Goal: Task Accomplishment & Management: Manage account settings

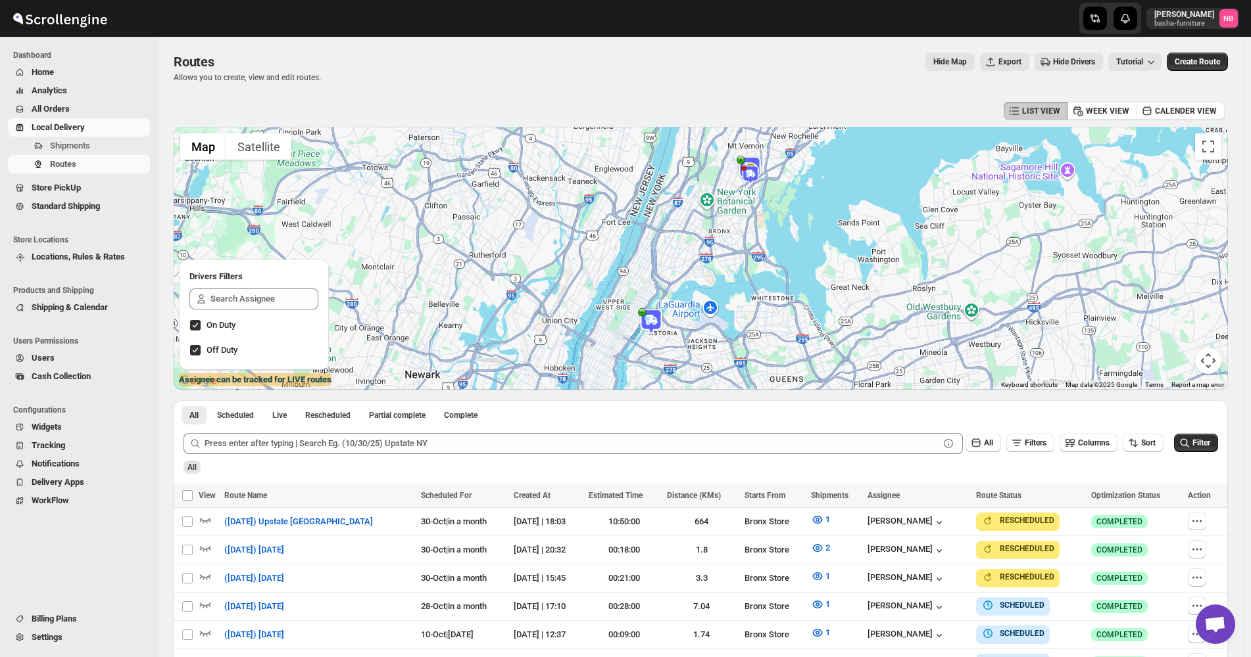
scroll to position [329, 0]
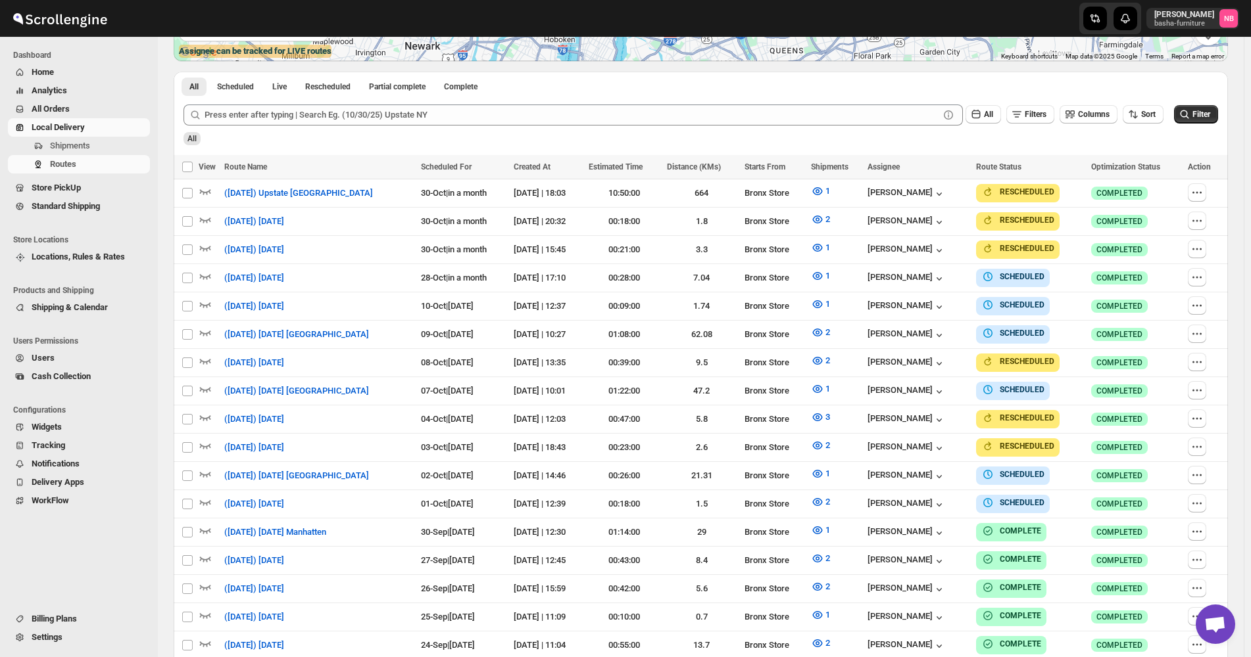
click at [94, 112] on span "All Orders" at bounding box center [90, 109] width 116 height 13
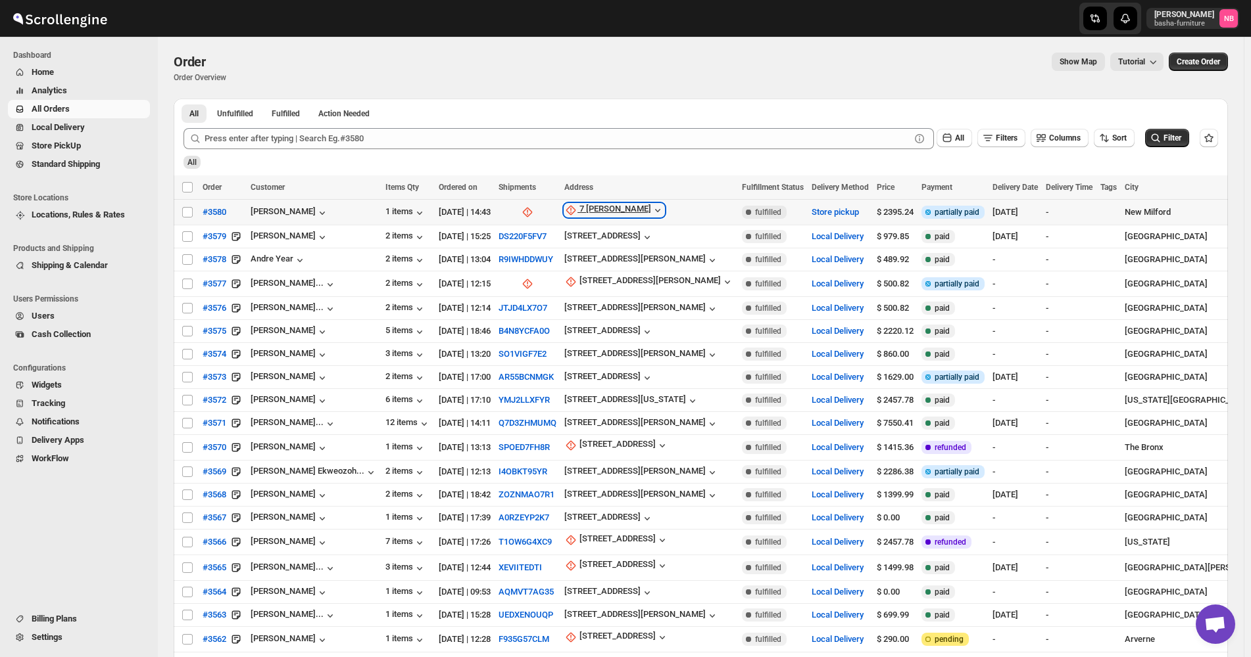
click at [579, 208] on div "7 [PERSON_NAME]" at bounding box center [615, 210] width 72 height 13
click at [554, 272] on button "Update manually" at bounding box center [570, 280] width 94 height 21
select select "US"
select select "[US_STATE]"
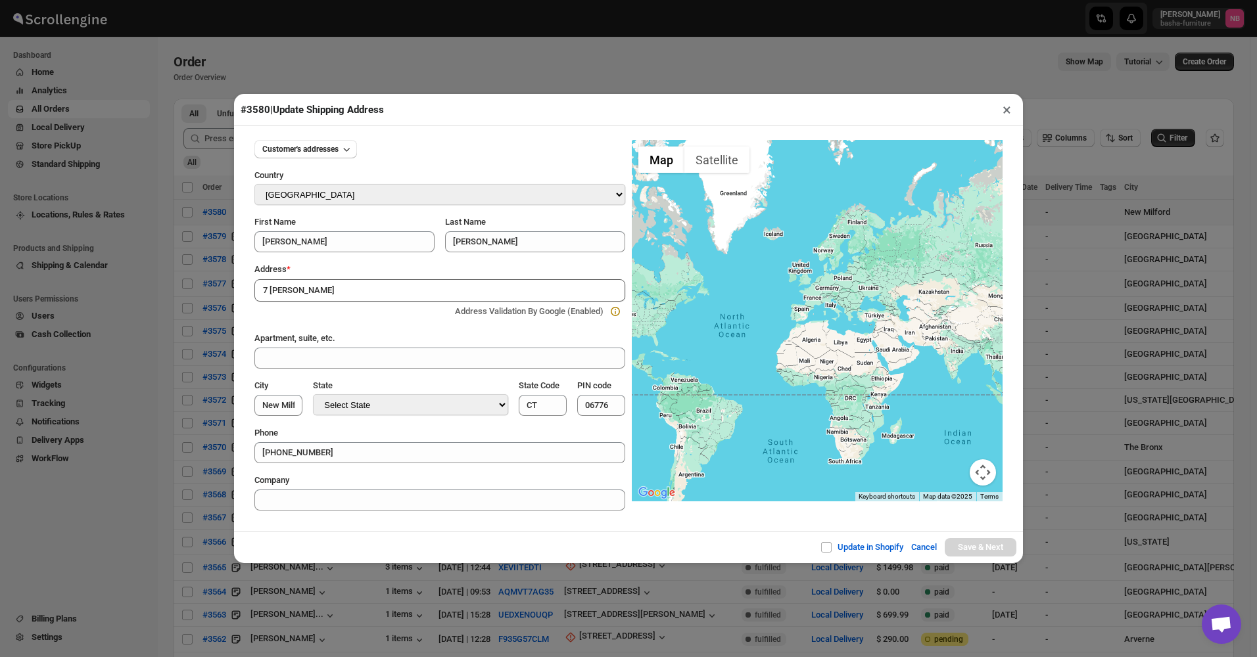
click at [1007, 111] on button "×" at bounding box center [1006, 110] width 19 height 18
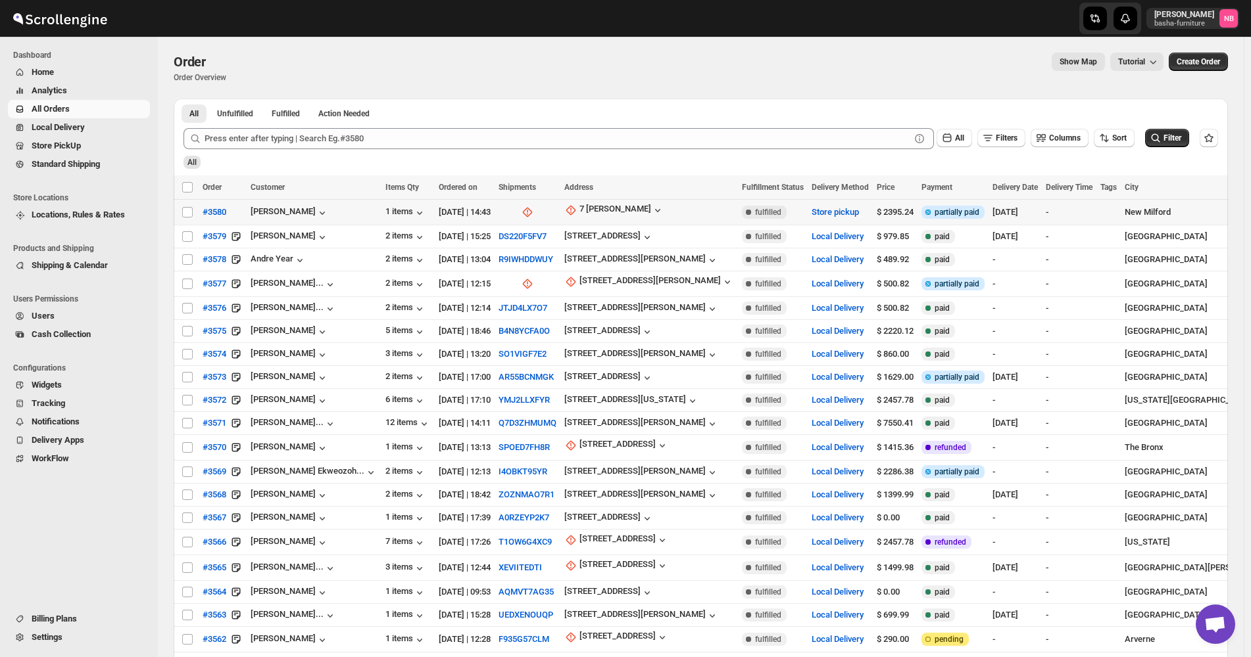
click at [68, 146] on span "Store PickUp" at bounding box center [56, 146] width 49 height 10
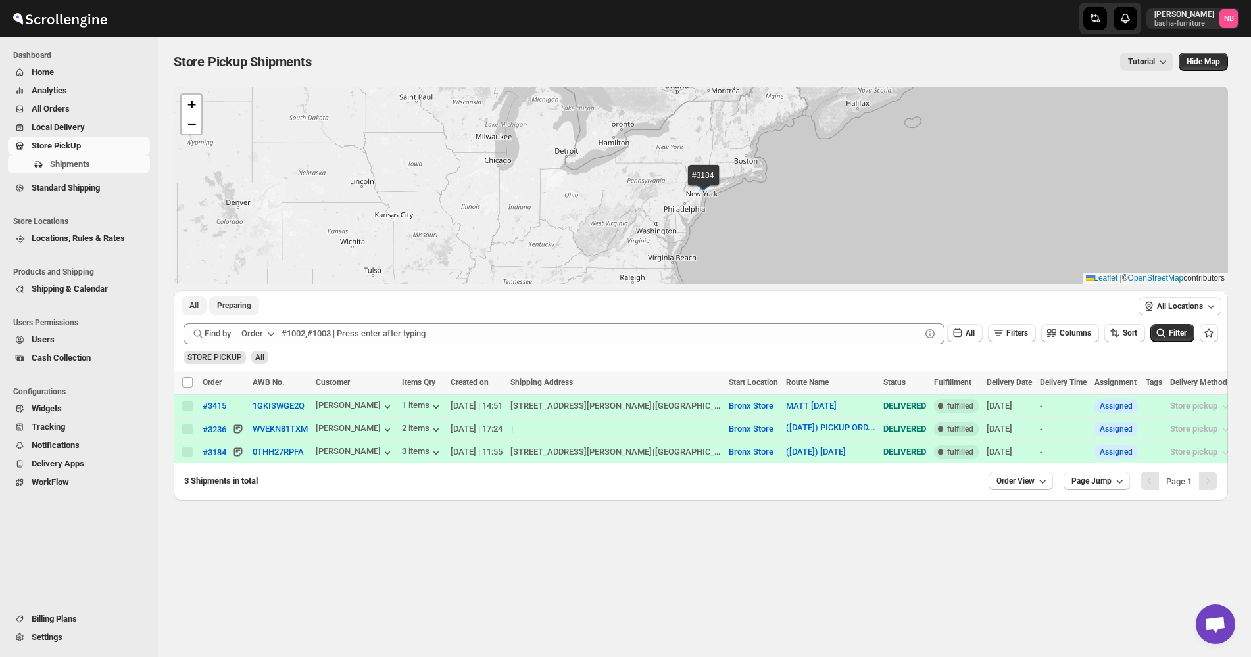
click at [248, 305] on span "Preparing" at bounding box center [234, 305] width 34 height 11
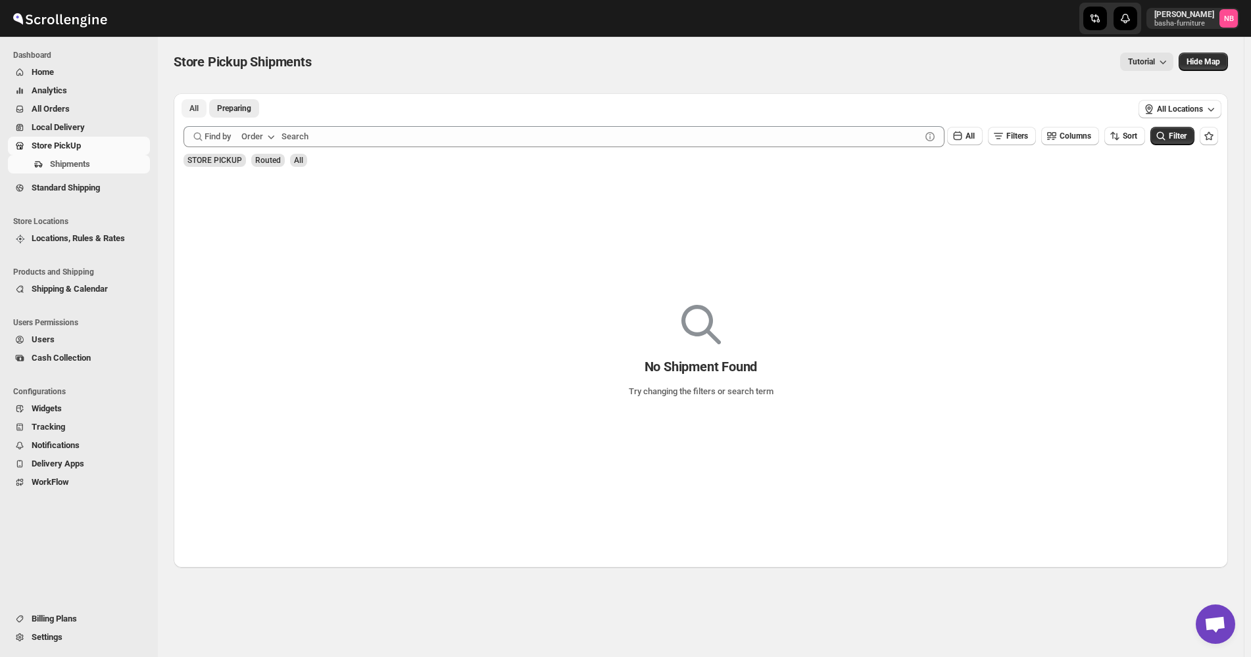
click at [201, 101] on button "All" at bounding box center [193, 108] width 25 height 18
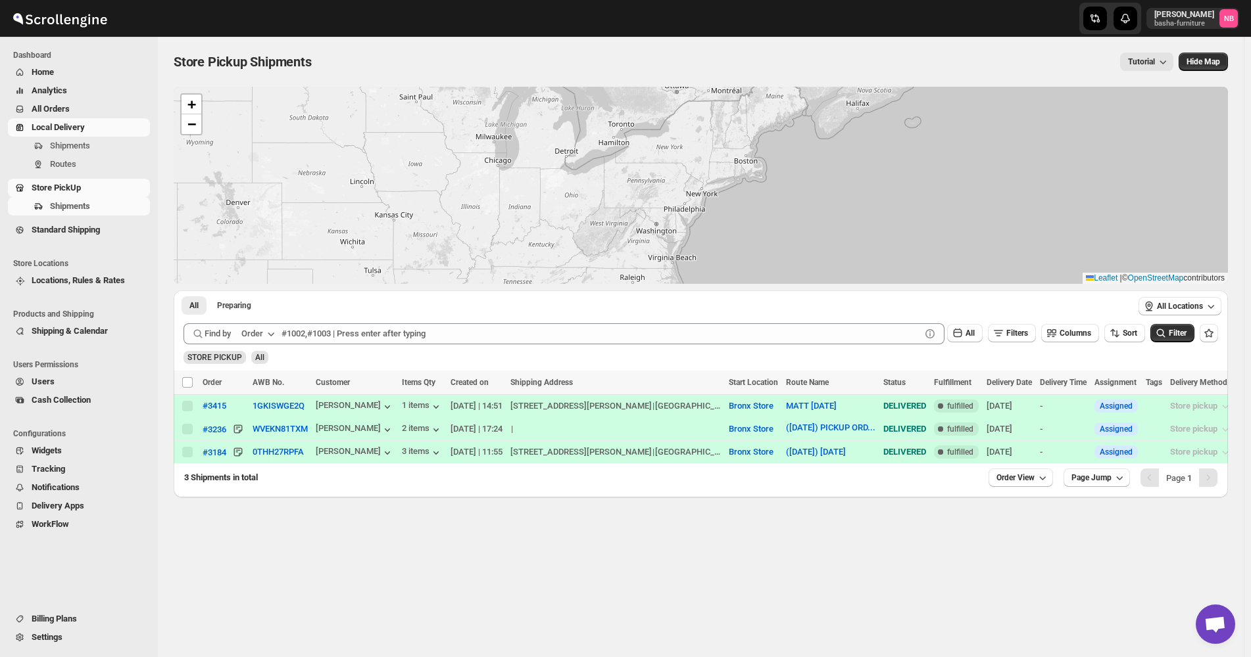
click at [93, 118] on link "Local Delivery" at bounding box center [79, 127] width 142 height 18
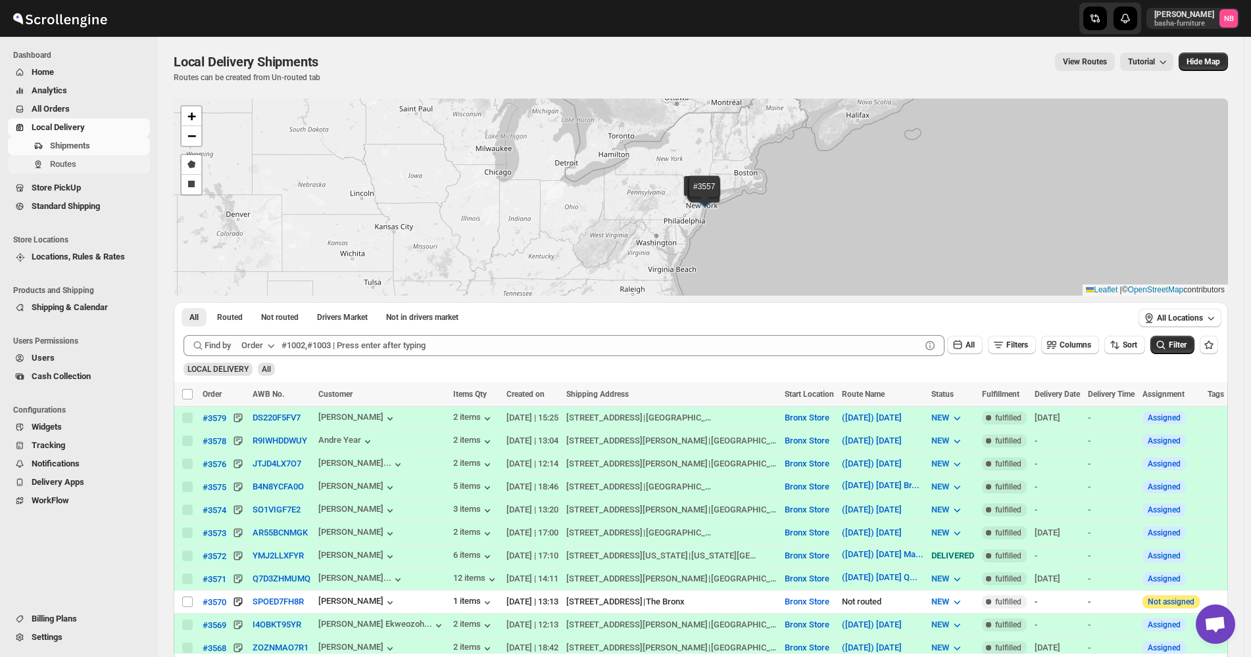
click at [75, 166] on span "Routes" at bounding box center [63, 164] width 26 height 10
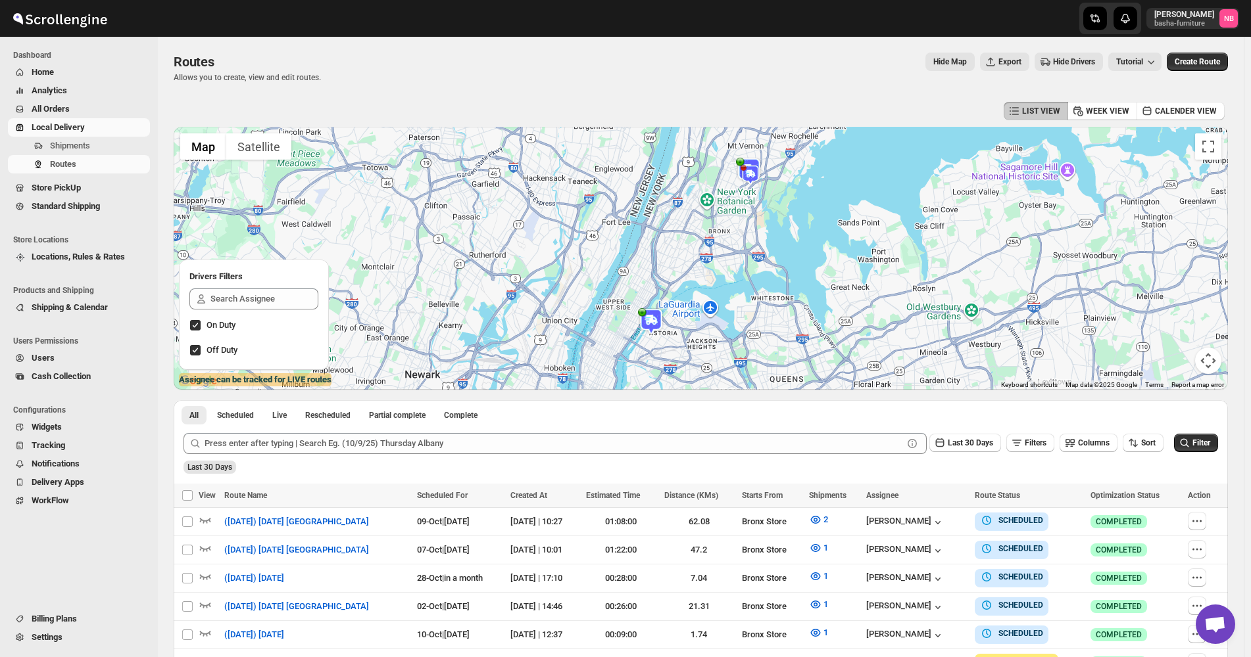
click at [114, 99] on button "Analytics" at bounding box center [79, 91] width 142 height 18
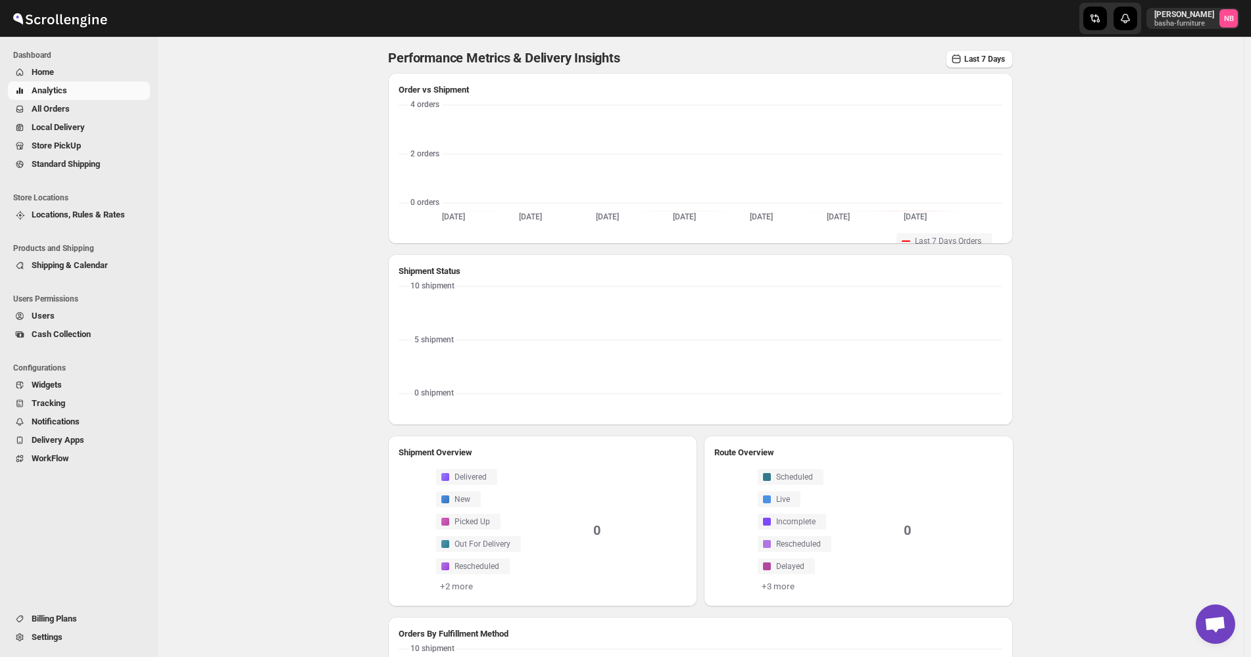
click at [104, 110] on span "All Orders" at bounding box center [90, 109] width 116 height 13
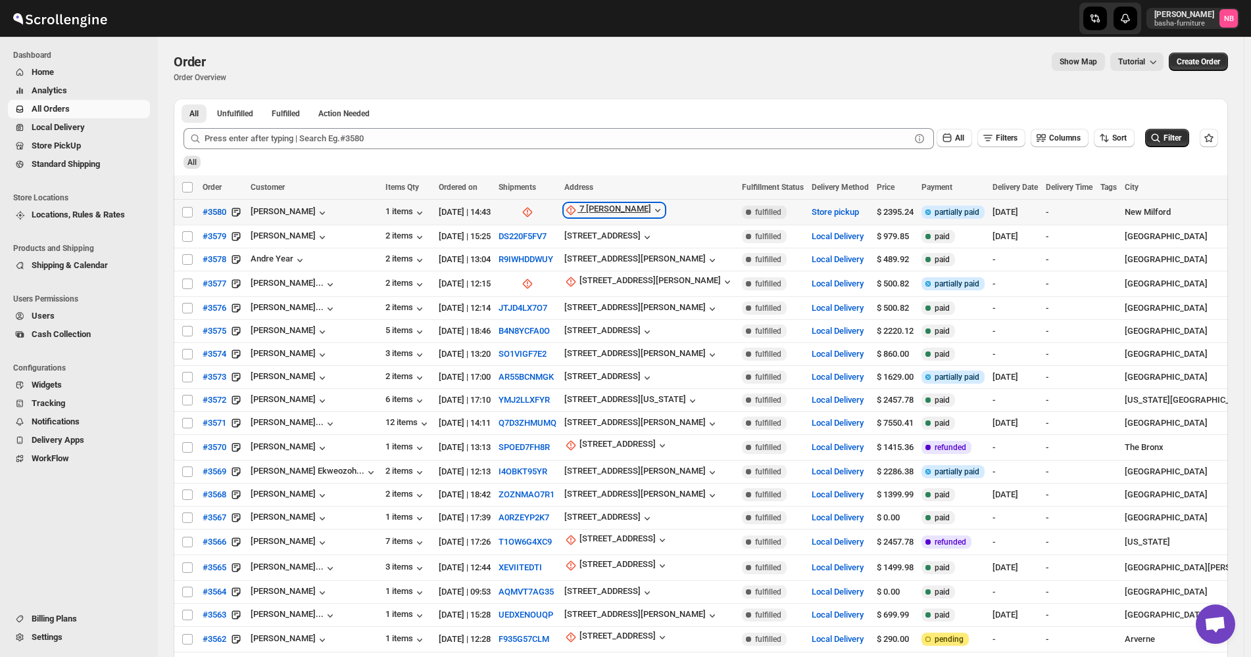
click at [581, 205] on div "7 [PERSON_NAME]" at bounding box center [615, 210] width 72 height 13
click at [558, 276] on span "Update manually" at bounding box center [575, 281] width 62 height 10
select select "US"
select select "[US_STATE]"
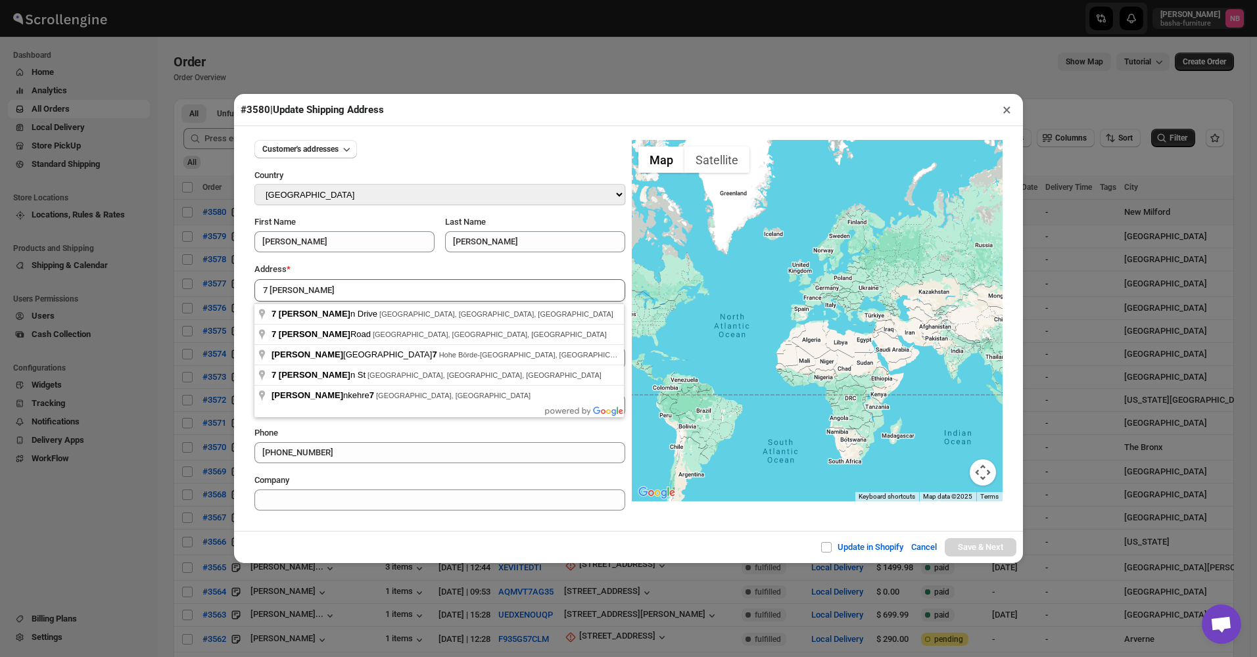
click at [335, 283] on input "7 [PERSON_NAME]" at bounding box center [439, 290] width 371 height 22
type input "7"
type input "[STREET_ADDRESS]"
type input "[GEOGRAPHIC_DATA]"
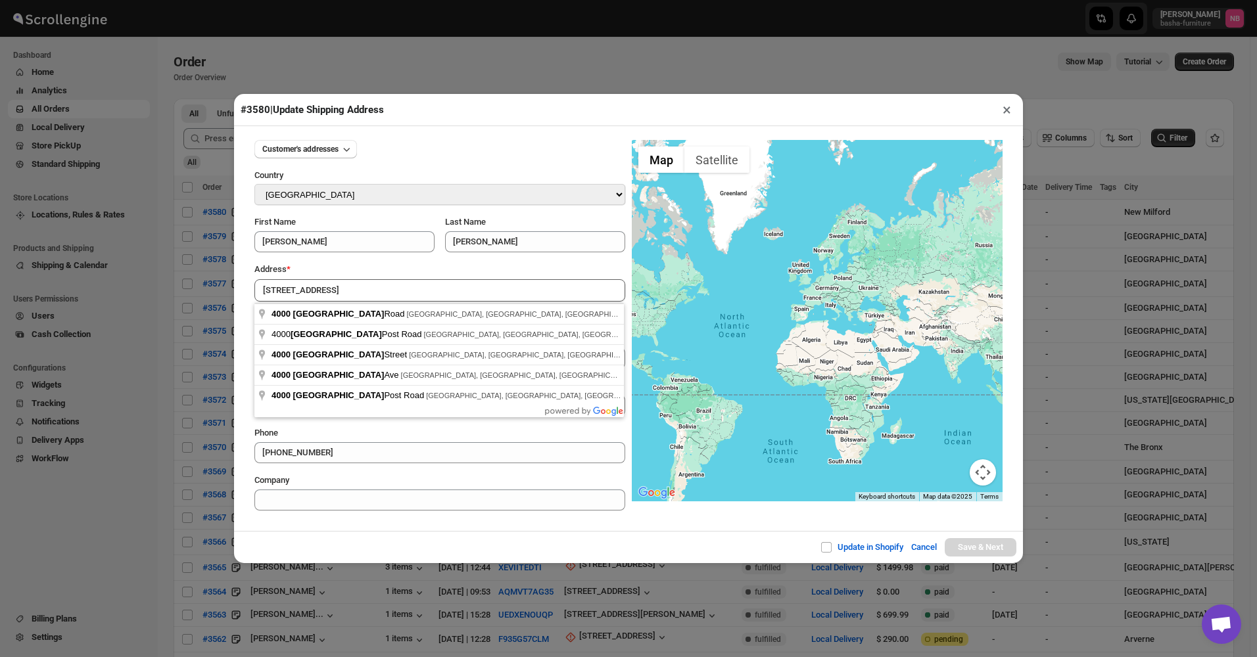
select select "[US_STATE]"
type input "NY"
type input "10475"
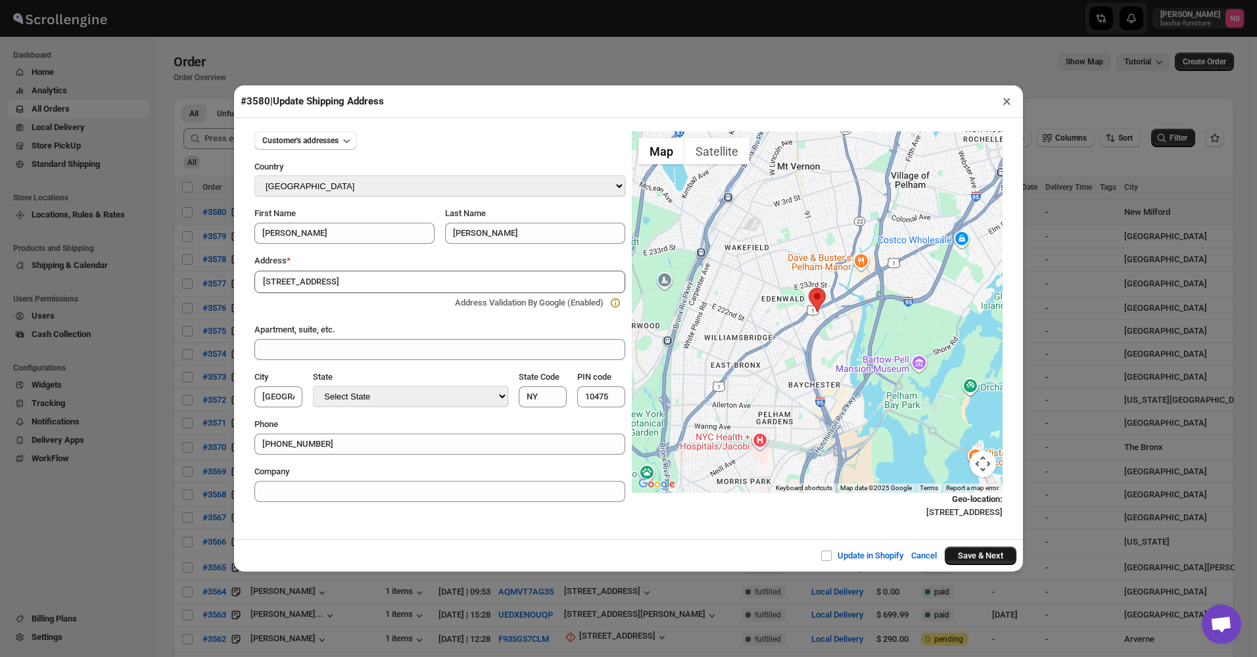
click at [999, 555] on button "Save & Next" at bounding box center [981, 556] width 72 height 18
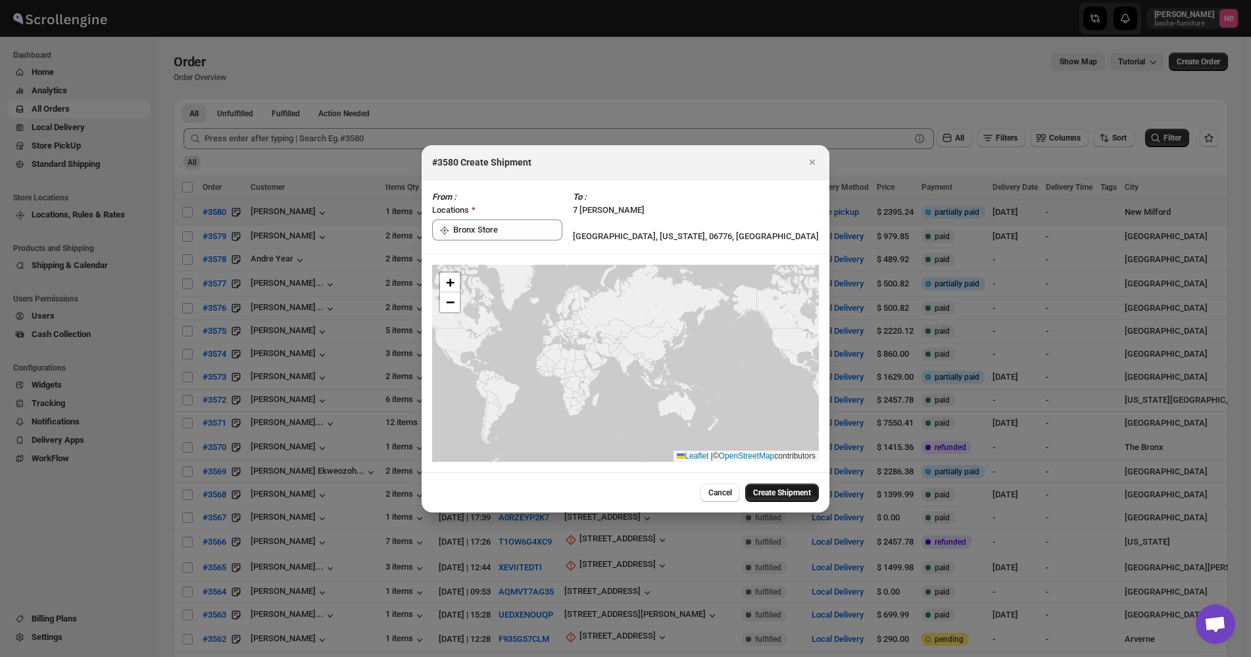
click at [790, 489] on span "Create Shipment" at bounding box center [782, 493] width 58 height 11
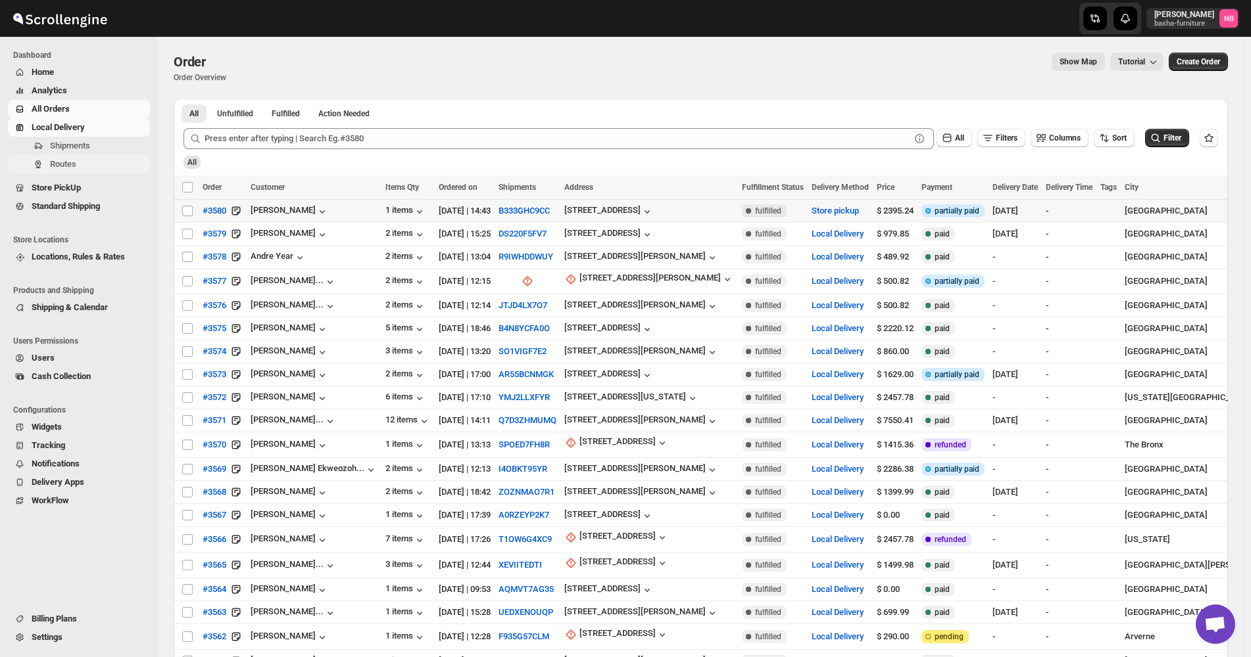
click at [66, 164] on span "Routes" at bounding box center [63, 164] width 26 height 10
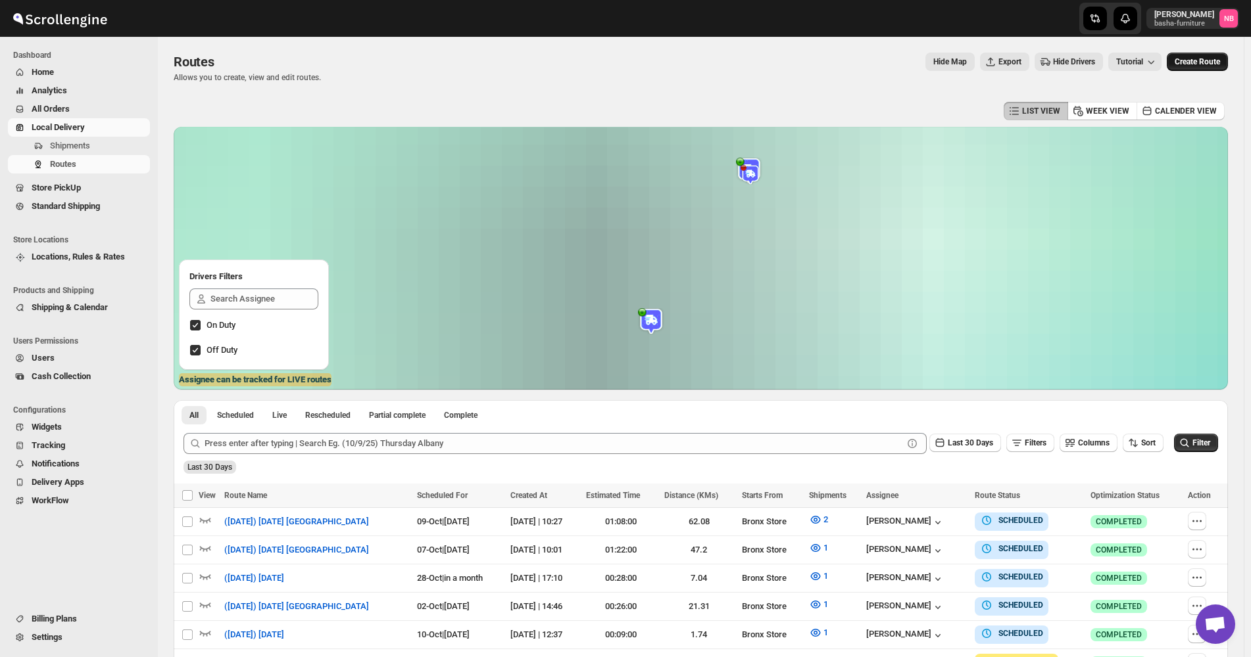
click at [1208, 55] on button "Create Route" at bounding box center [1196, 62] width 61 height 18
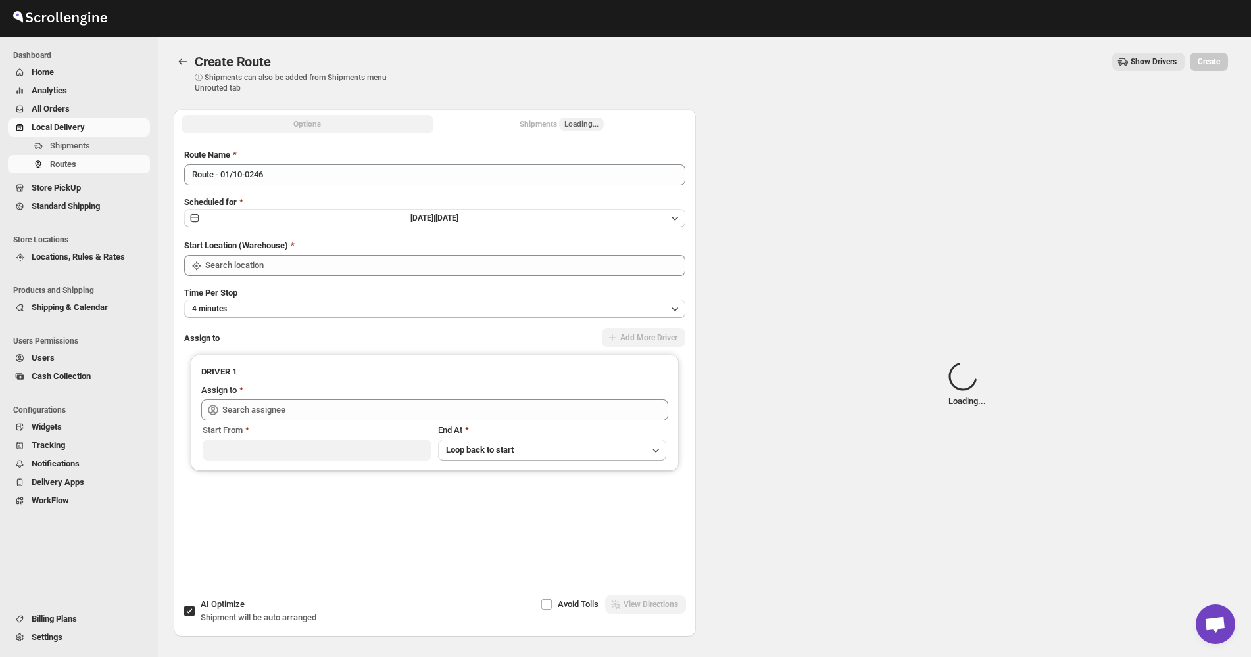
type input "Not Available"
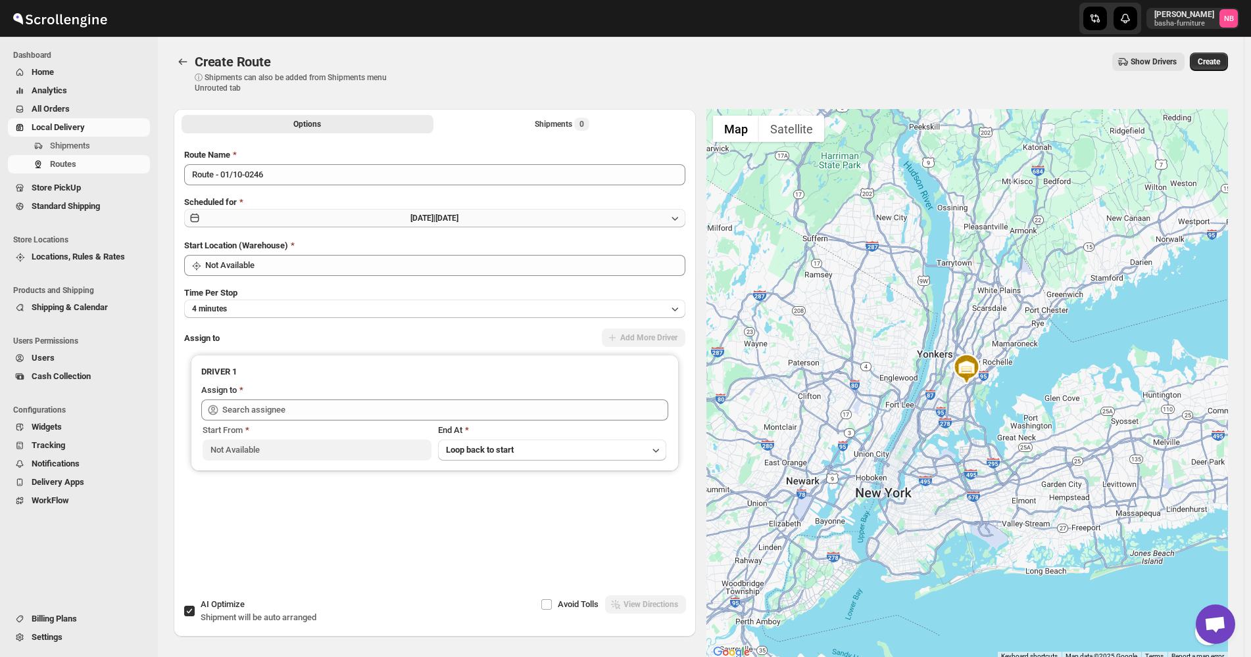
click at [483, 218] on button "[DATE] | [DATE]" at bounding box center [434, 218] width 501 height 18
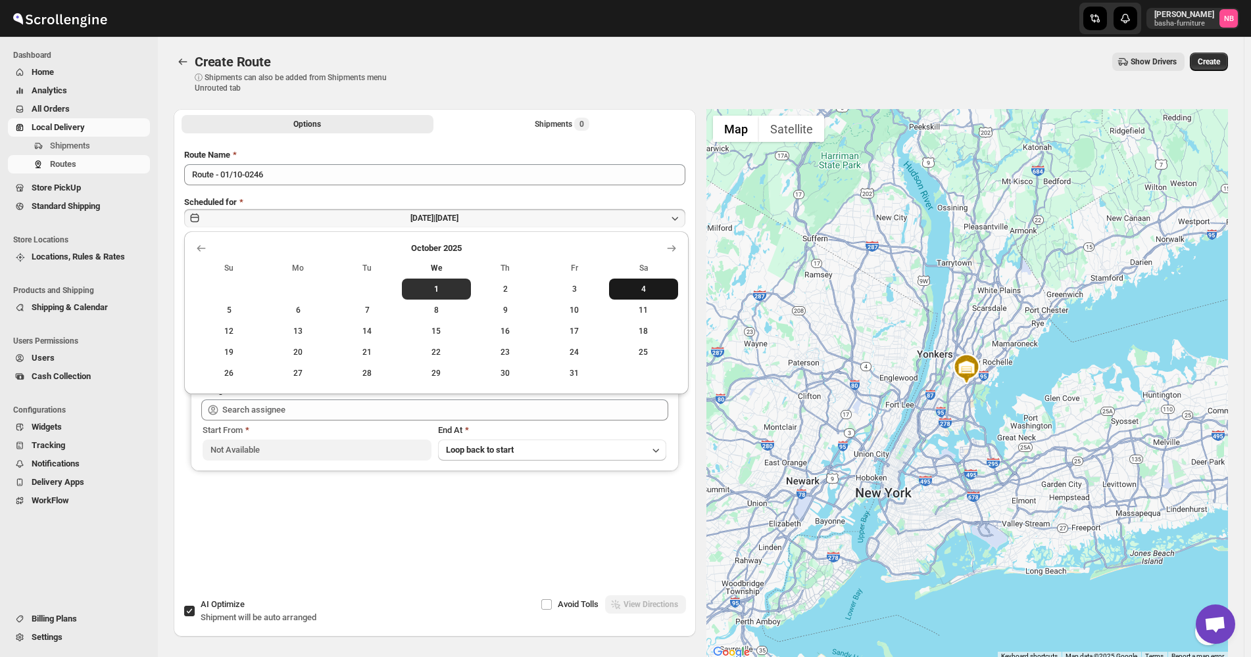
click at [609, 286] on button "4" at bounding box center [643, 289] width 69 height 21
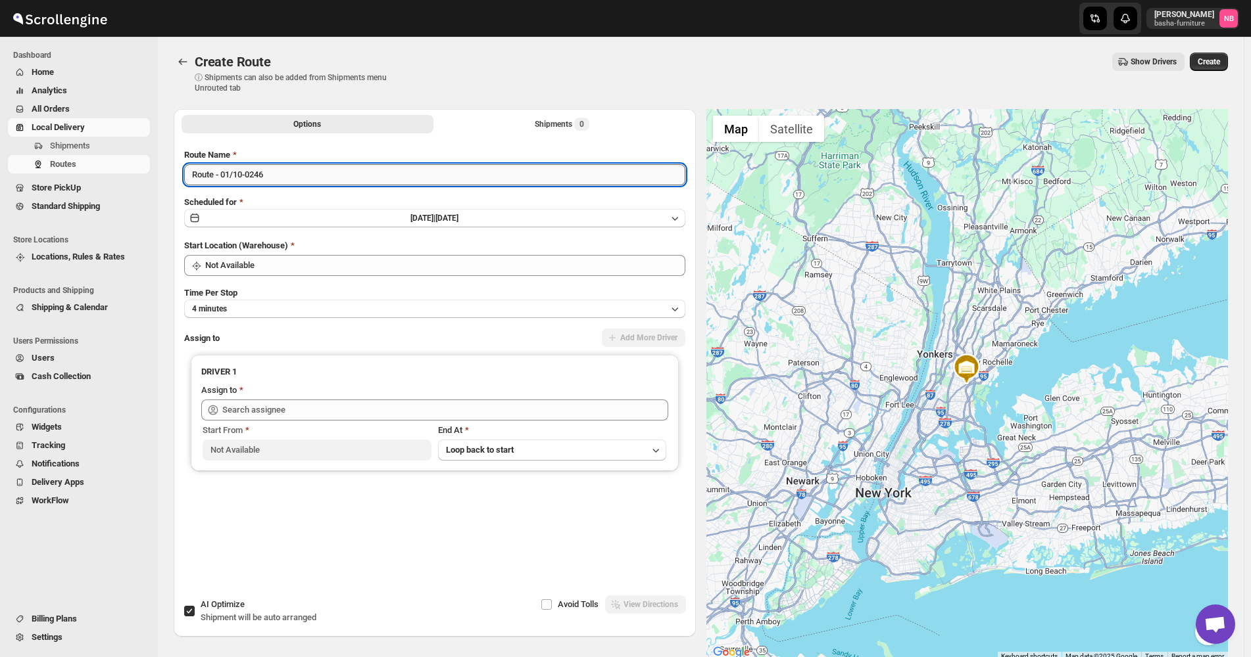
click at [391, 171] on input "Route - 01/10-0246" at bounding box center [434, 174] width 501 height 21
type input "([DATE]) PICKUP ORDER"
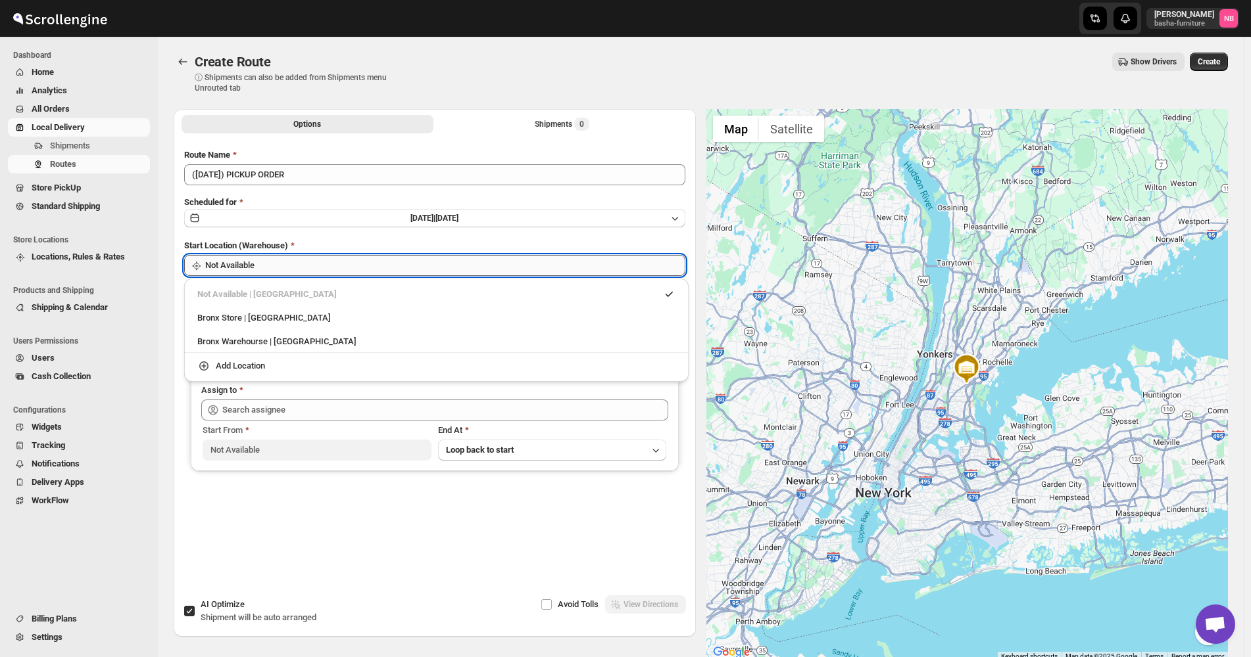
click at [367, 260] on input "Not Available" at bounding box center [445, 265] width 480 height 21
drag, startPoint x: 349, startPoint y: 300, endPoint x: 347, endPoint y: 312, distance: 11.3
click at [347, 312] on ul "Not Available | [GEOGRAPHIC_DATA] Store | [GEOGRAPHIC_DATA] Warehourse | [GEOGR…" at bounding box center [436, 330] width 504 height 93
click at [347, 312] on div "Bronx Store | [GEOGRAPHIC_DATA]" at bounding box center [436, 318] width 478 height 13
type input "Bronx Store"
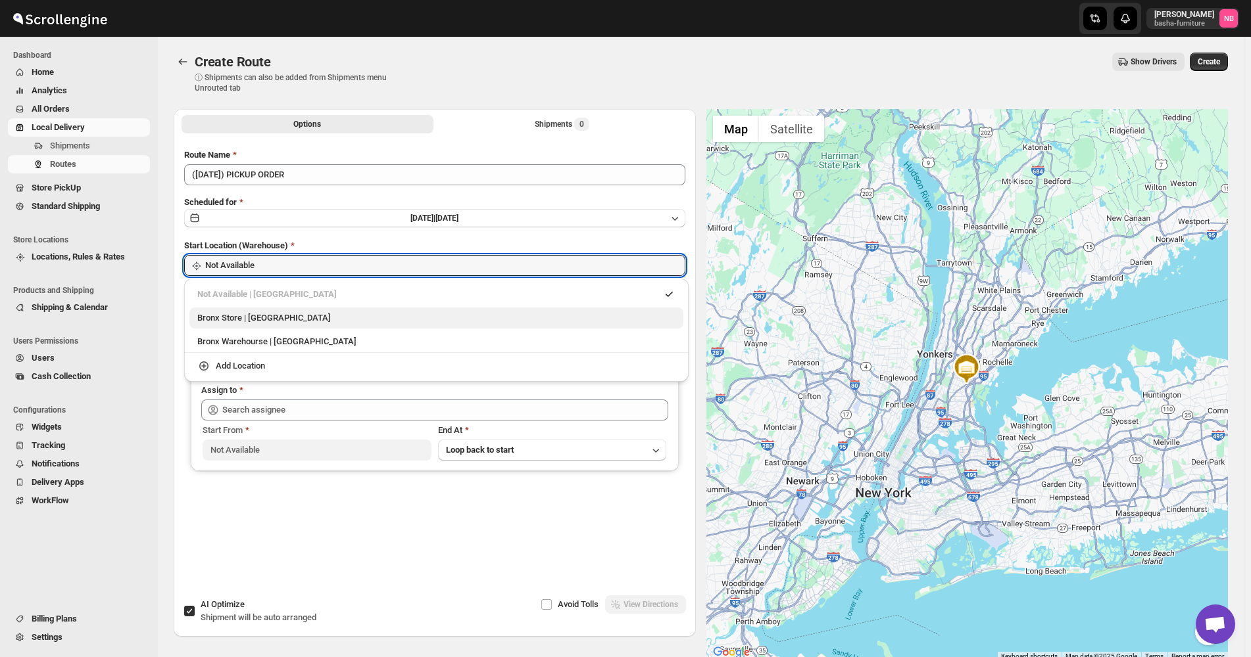
type input "Bronx Store"
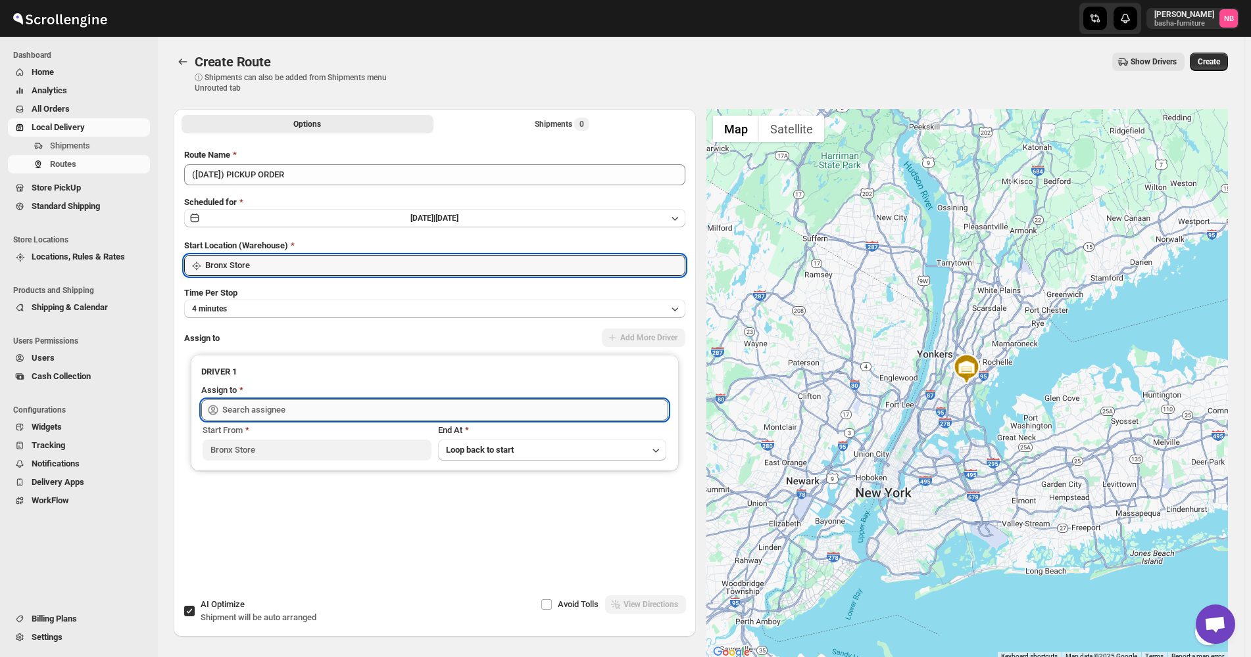
click at [279, 411] on input "text" at bounding box center [445, 410] width 446 height 21
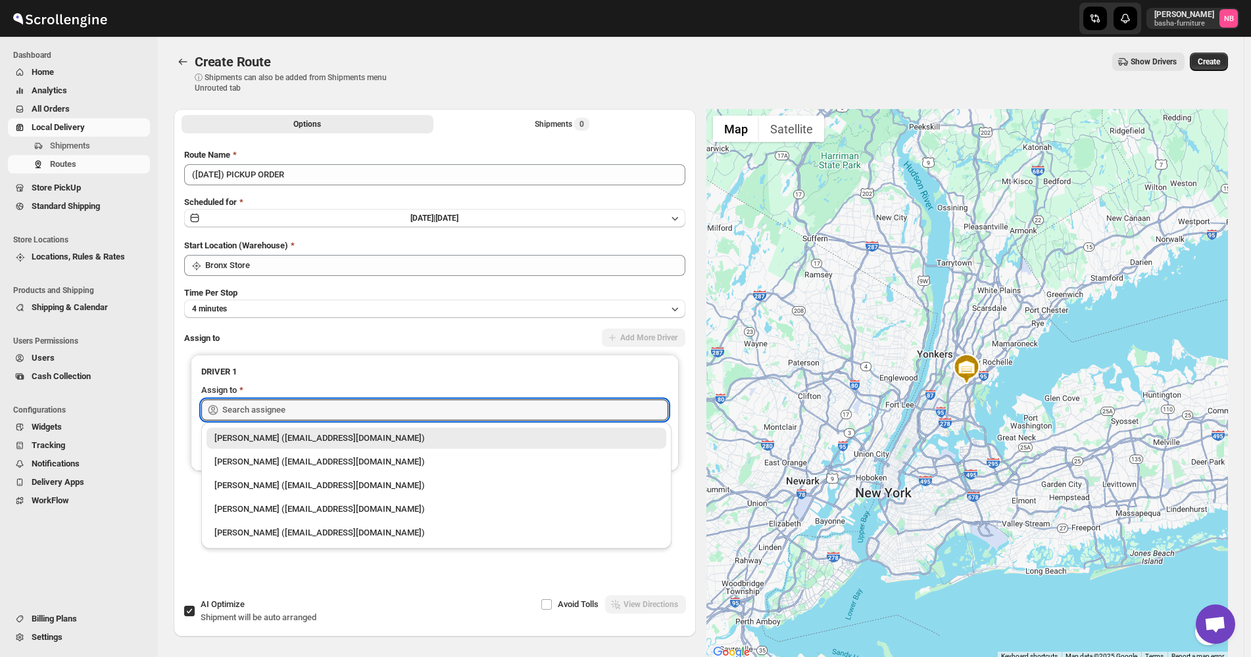
click at [277, 431] on div "[PERSON_NAME] ([EMAIL_ADDRESS][DOMAIN_NAME])" at bounding box center [436, 438] width 460 height 21
type input "[PERSON_NAME] ([EMAIL_ADDRESS][DOMAIN_NAME])"
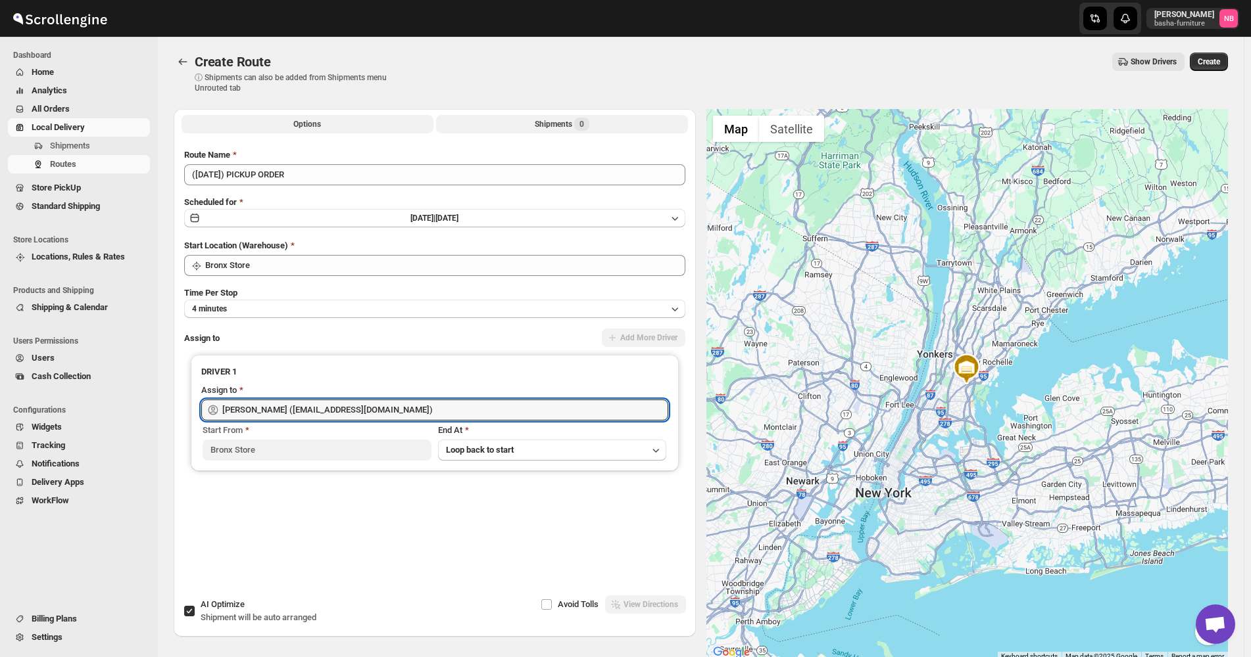
click at [551, 121] on div "Shipments 0" at bounding box center [562, 124] width 55 height 13
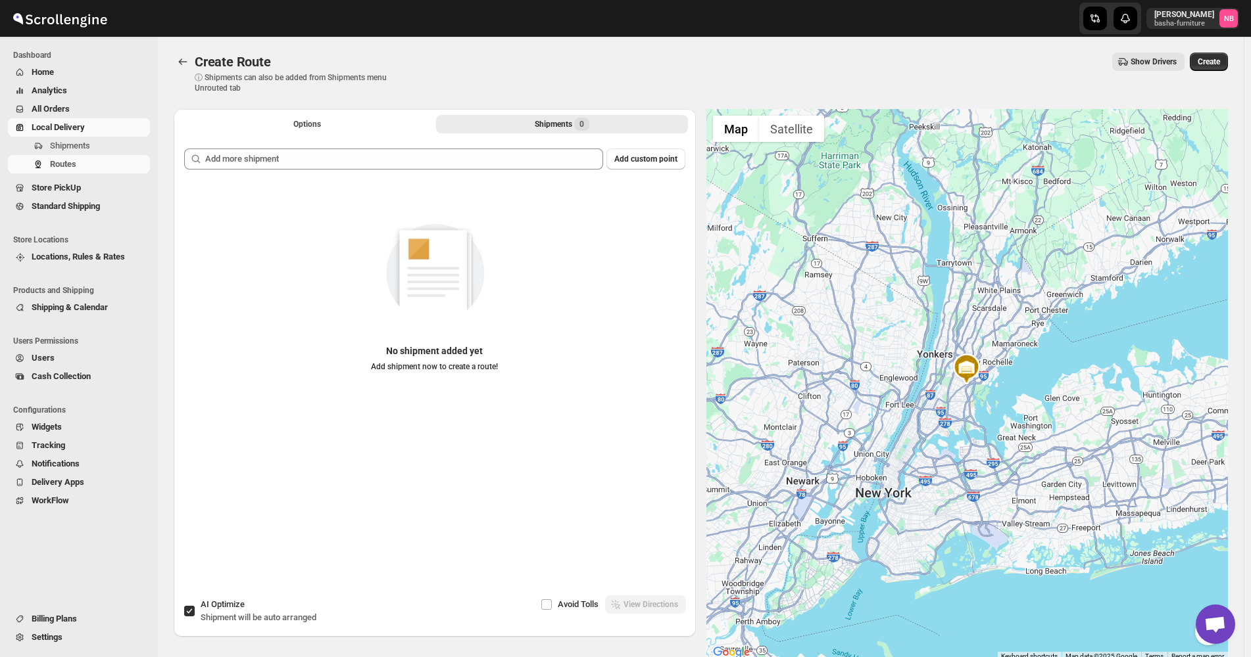
click at [510, 147] on div "Add custom point No shipment added yet Add shipment now to create a route!" at bounding box center [435, 353] width 522 height 431
click at [490, 174] on div "Add custom point No shipment added yet Add shipment now to create a route!" at bounding box center [434, 357] width 501 height 416
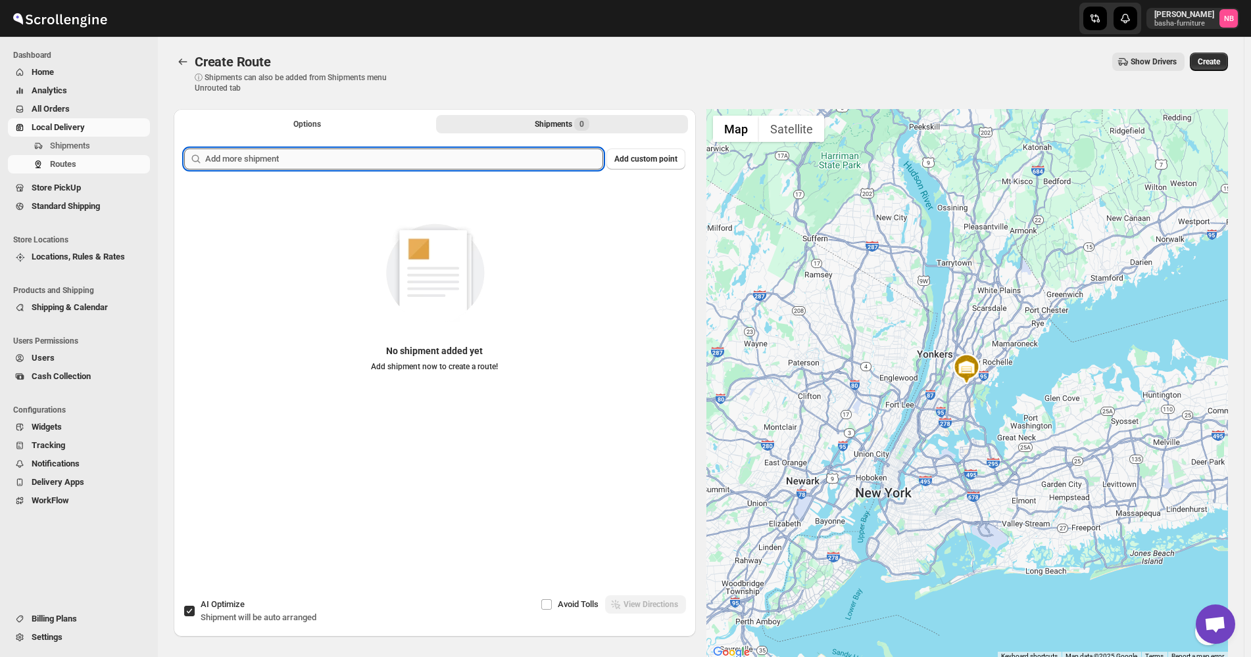
click at [498, 162] on input "text" at bounding box center [404, 159] width 398 height 21
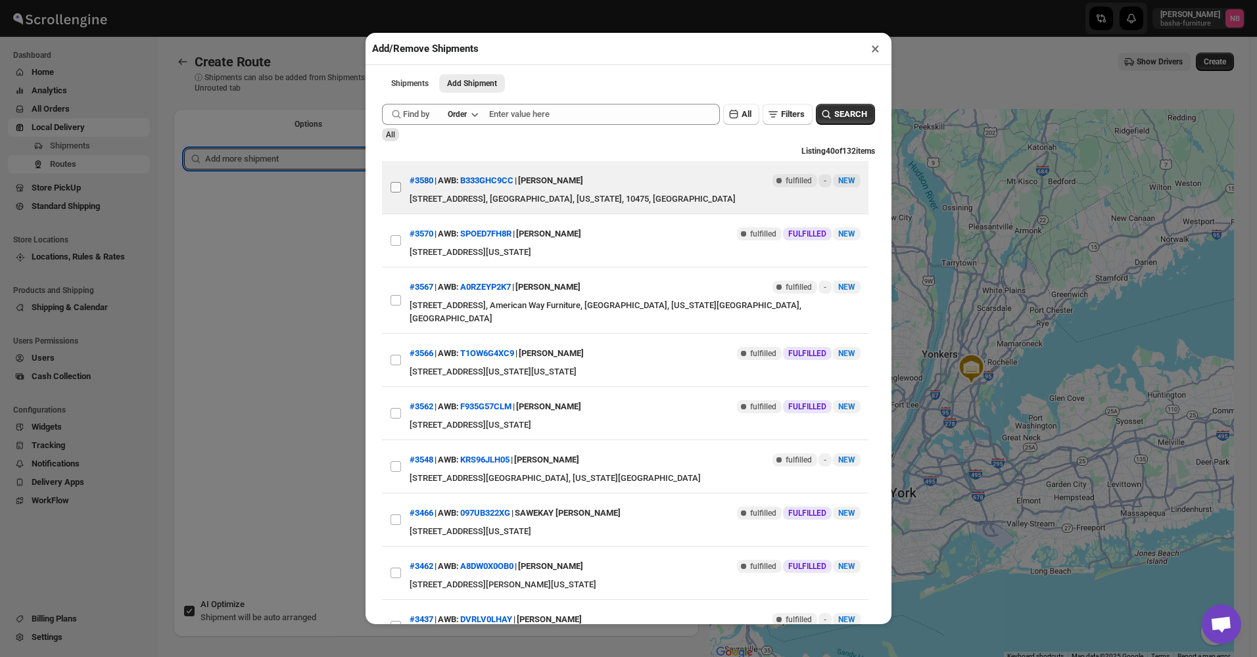
click at [396, 186] on input "View details for 68dd771702c94fc1c02c07c7" at bounding box center [396, 187] width 11 height 11
checkbox input "true"
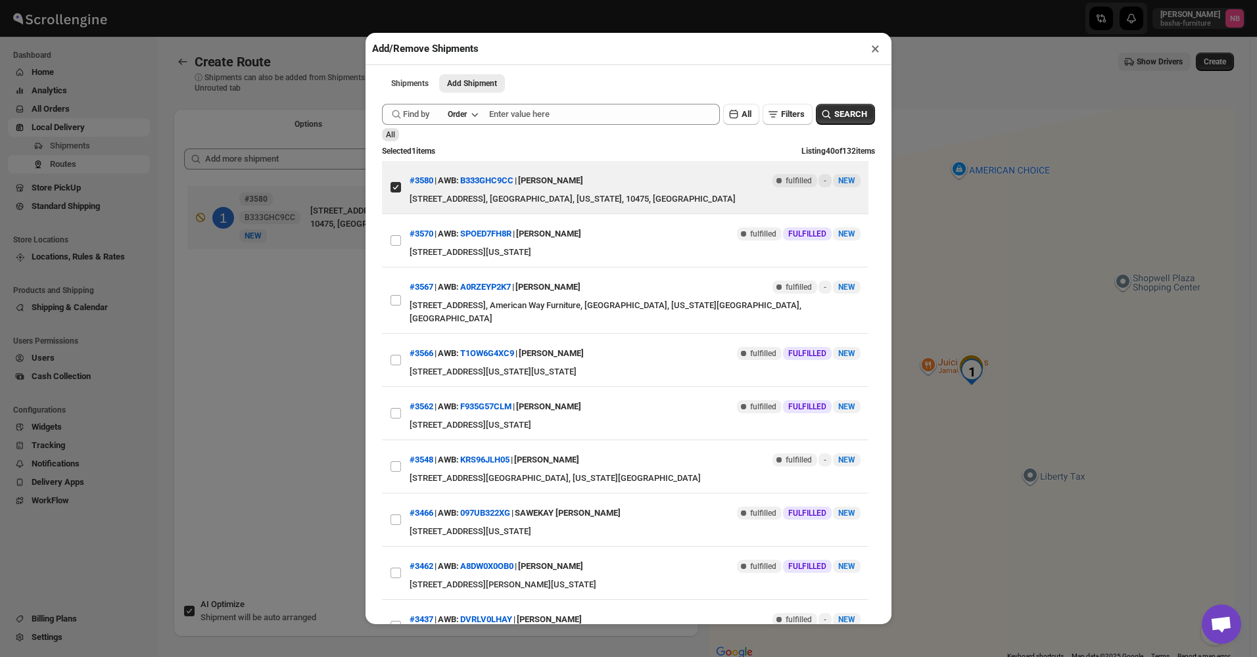
click at [289, 314] on div "Add/Remove Shipments × Shipments Add Shipment More views Shipments Add Shipment…" at bounding box center [628, 328] width 1257 height 657
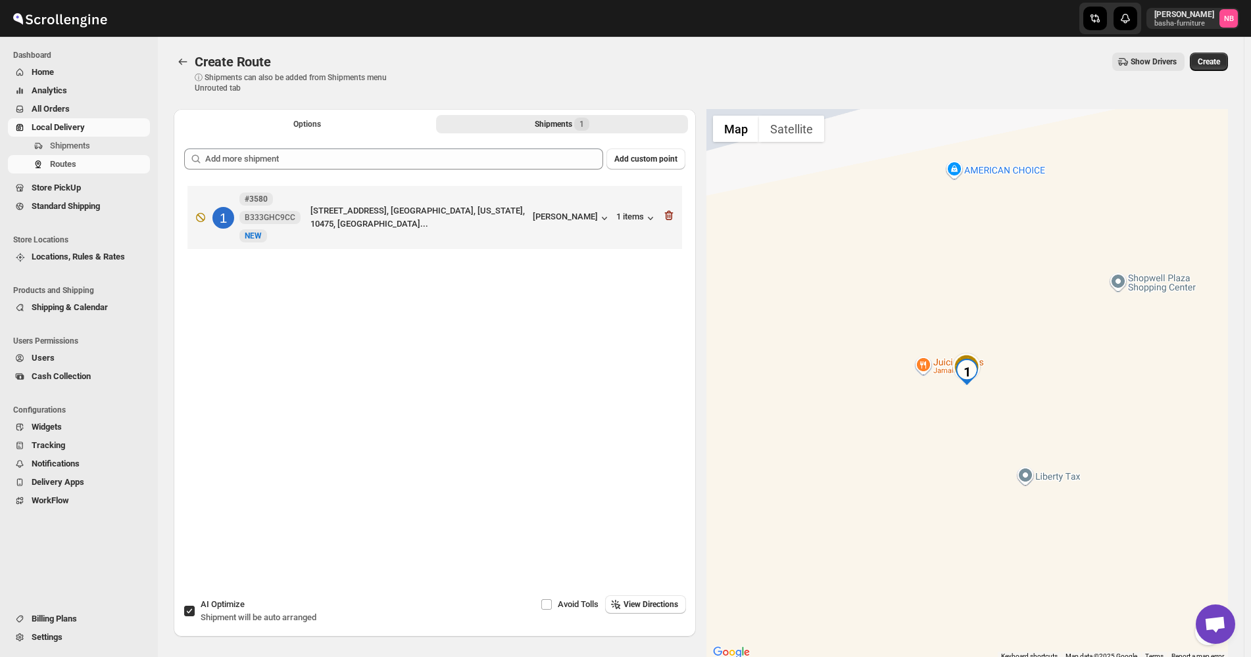
click at [314, 113] on div "Options Shipments 1 More views Options Shipments 1 More views" at bounding box center [435, 123] width 522 height 29
click at [306, 131] on button "Options" at bounding box center [307, 124] width 252 height 18
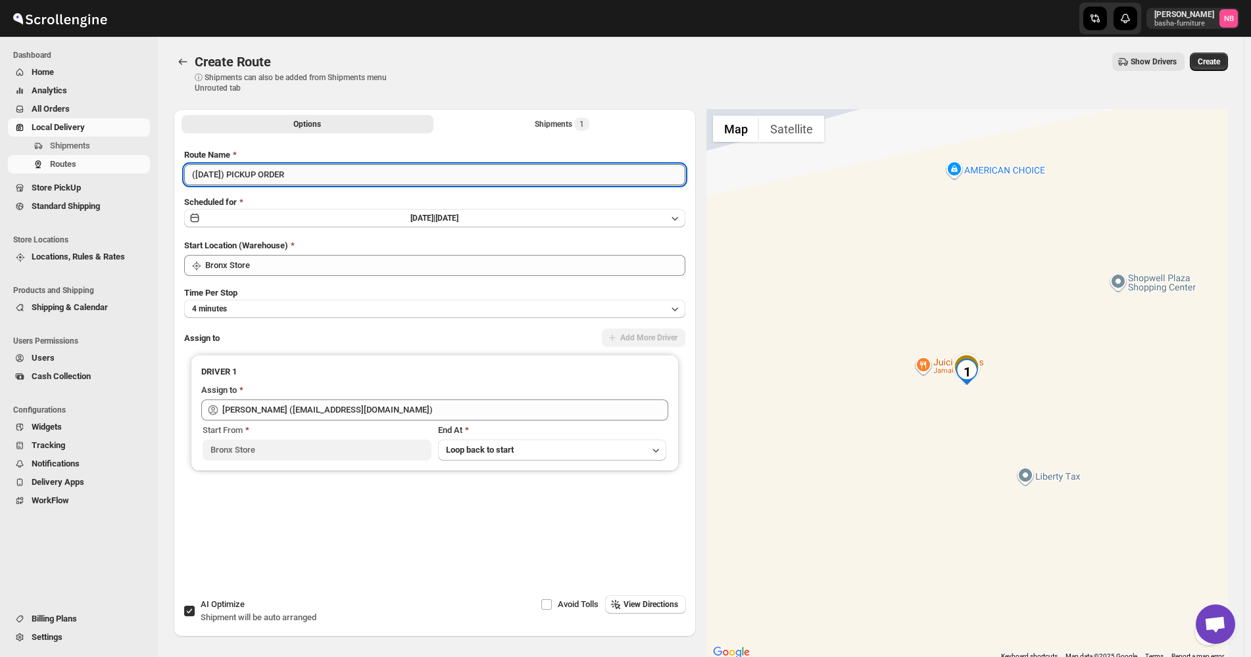
click at [312, 175] on input "([DATE]) PICKUP ORDER" at bounding box center [434, 174] width 501 height 21
type input "([DATE]) PICKUP ORDER 3580"
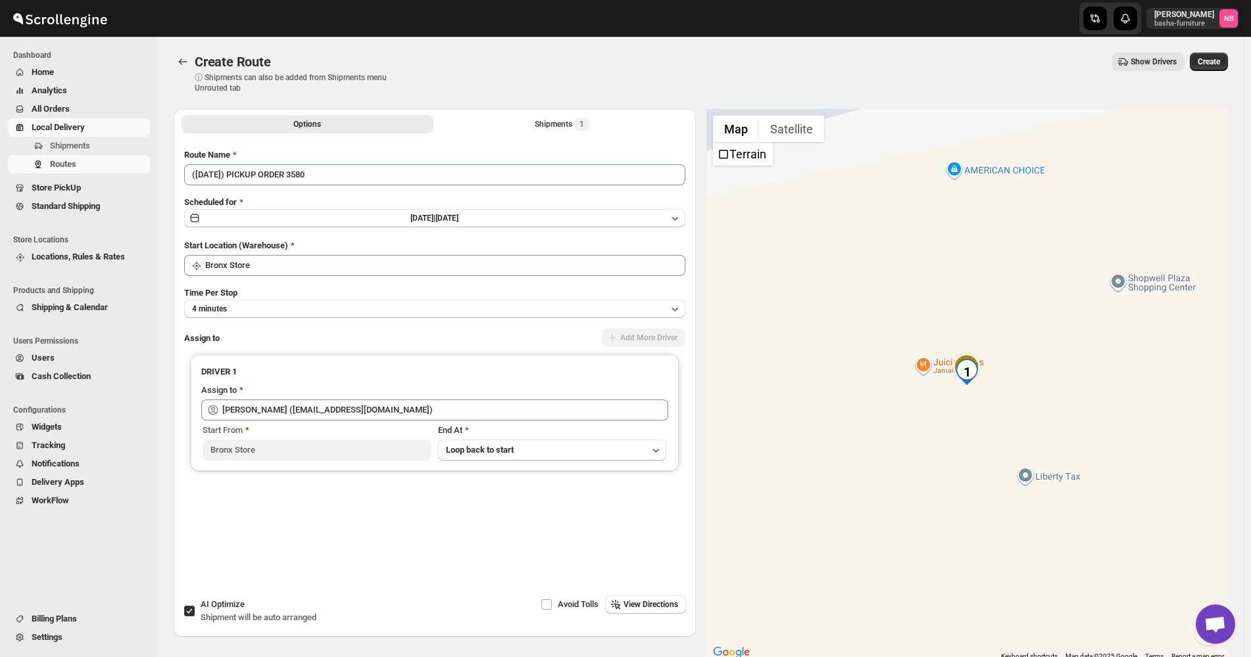
click at [1235, 53] on div "Create Route. This page is ready Create Route ⓘ Shipments can also be added fro…" at bounding box center [700, 349] width 1085 height 625
click at [1212, 64] on span "Create" at bounding box center [1208, 62] width 22 height 11
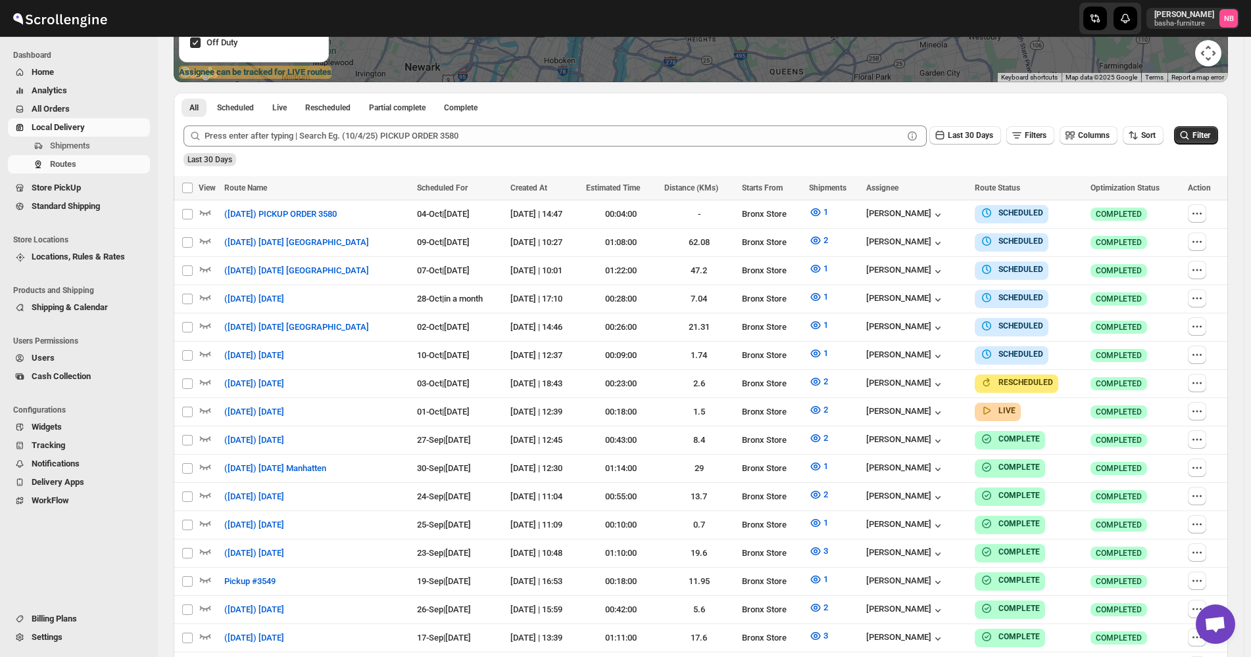
scroll to position [329, 0]
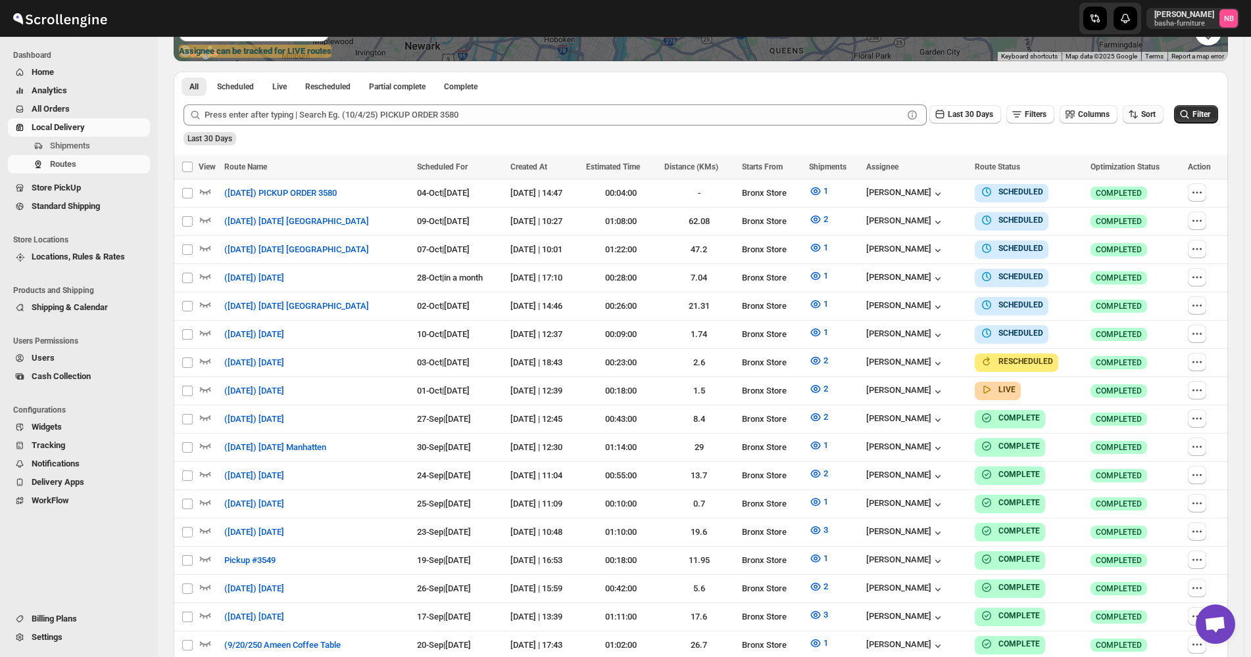
click at [1133, 120] on icon "button" at bounding box center [1132, 114] width 13 height 13
click at [1145, 181] on div "Due Date" at bounding box center [1127, 185] width 35 height 13
click at [962, 111] on span "Last 30 Days" at bounding box center [969, 114] width 45 height 9
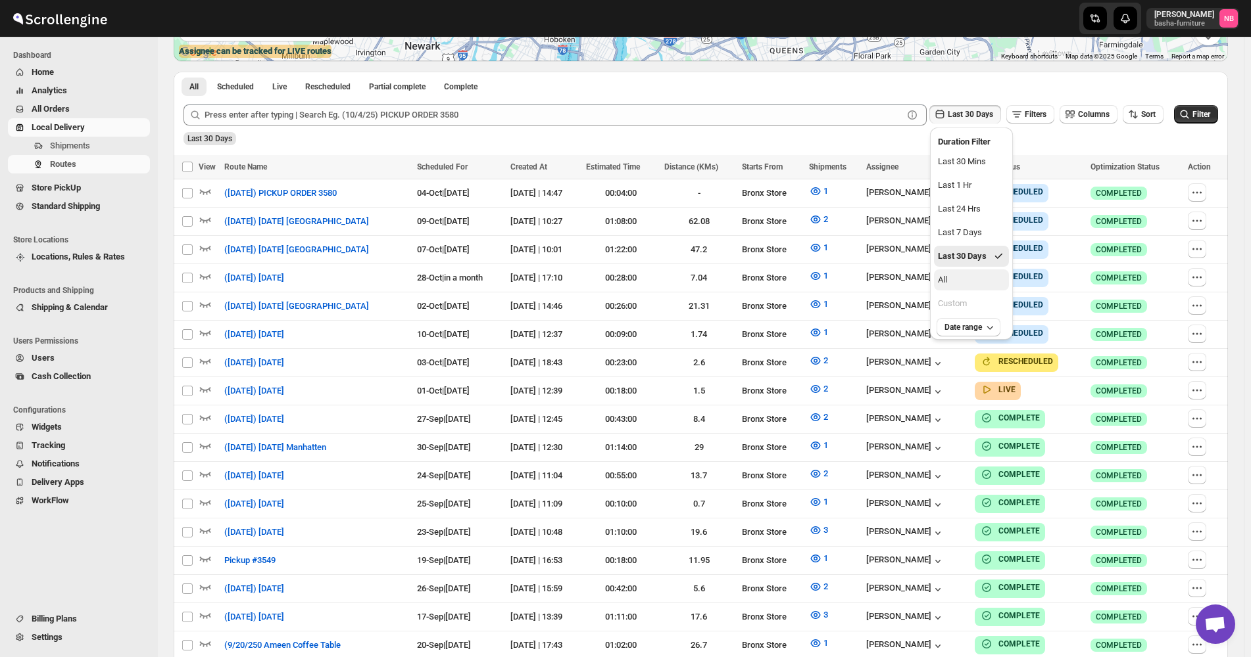
click at [980, 287] on button "All" at bounding box center [971, 280] width 75 height 21
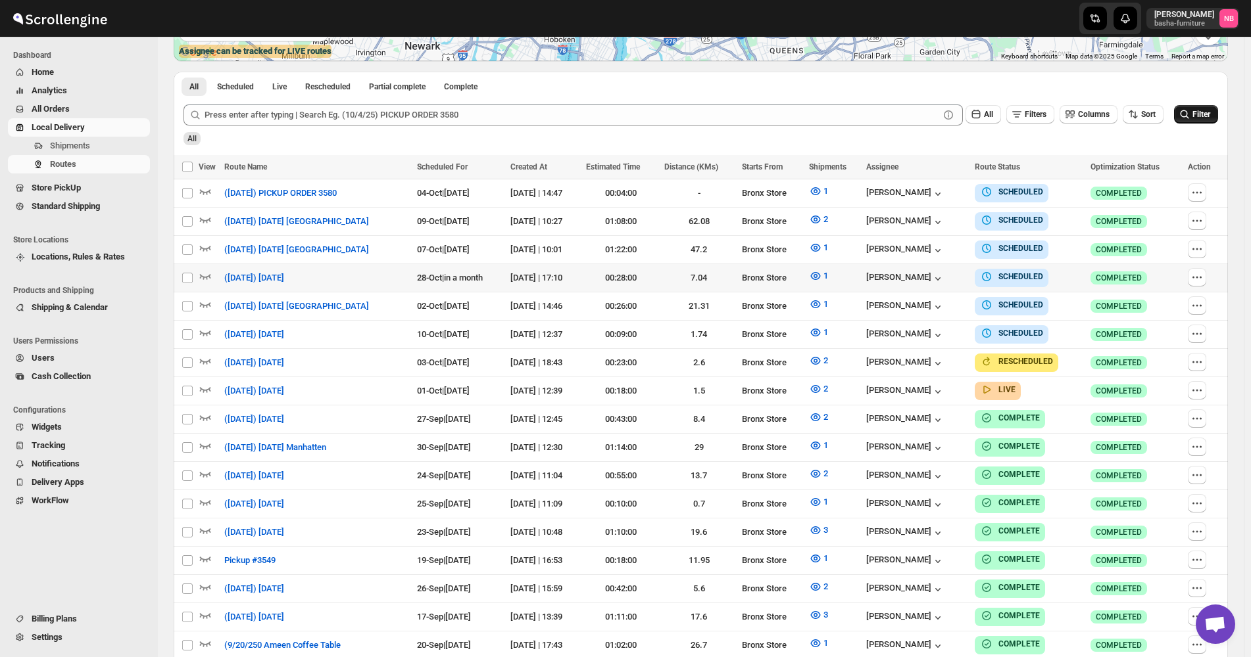
click at [1199, 120] on button "Filter" at bounding box center [1196, 114] width 44 height 18
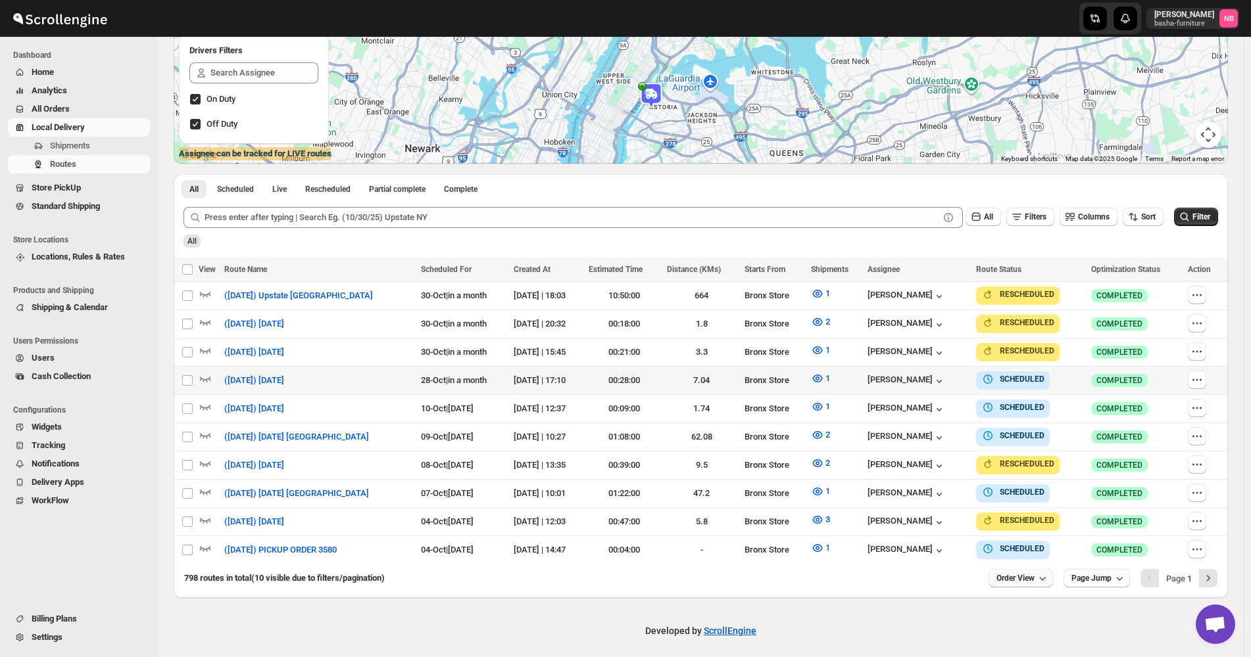
click at [1032, 573] on span "Order View" at bounding box center [1015, 578] width 38 height 11
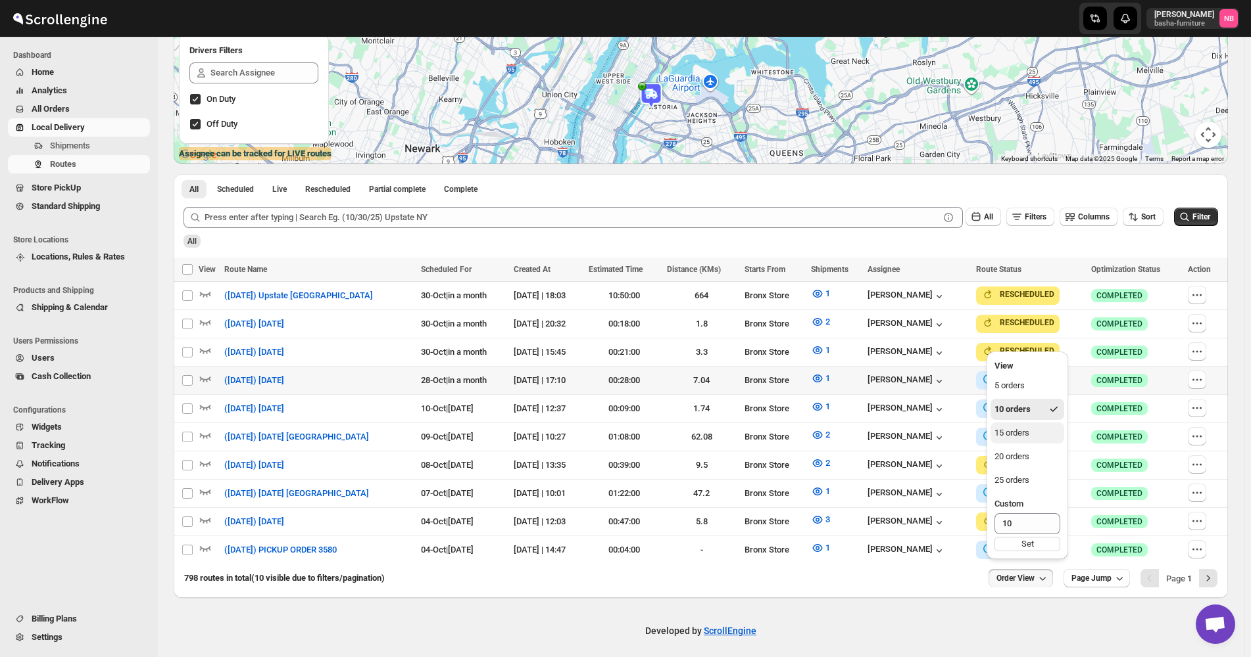
click at [1016, 434] on div "15 orders" at bounding box center [1011, 433] width 35 height 13
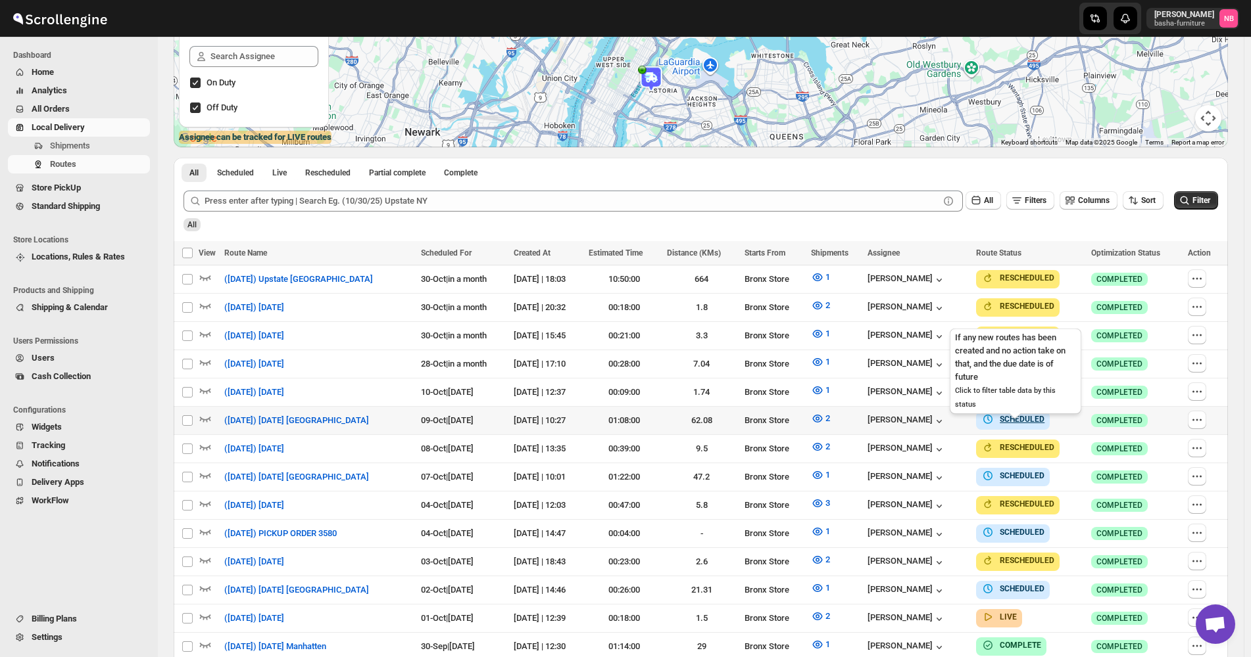
scroll to position [263, 0]
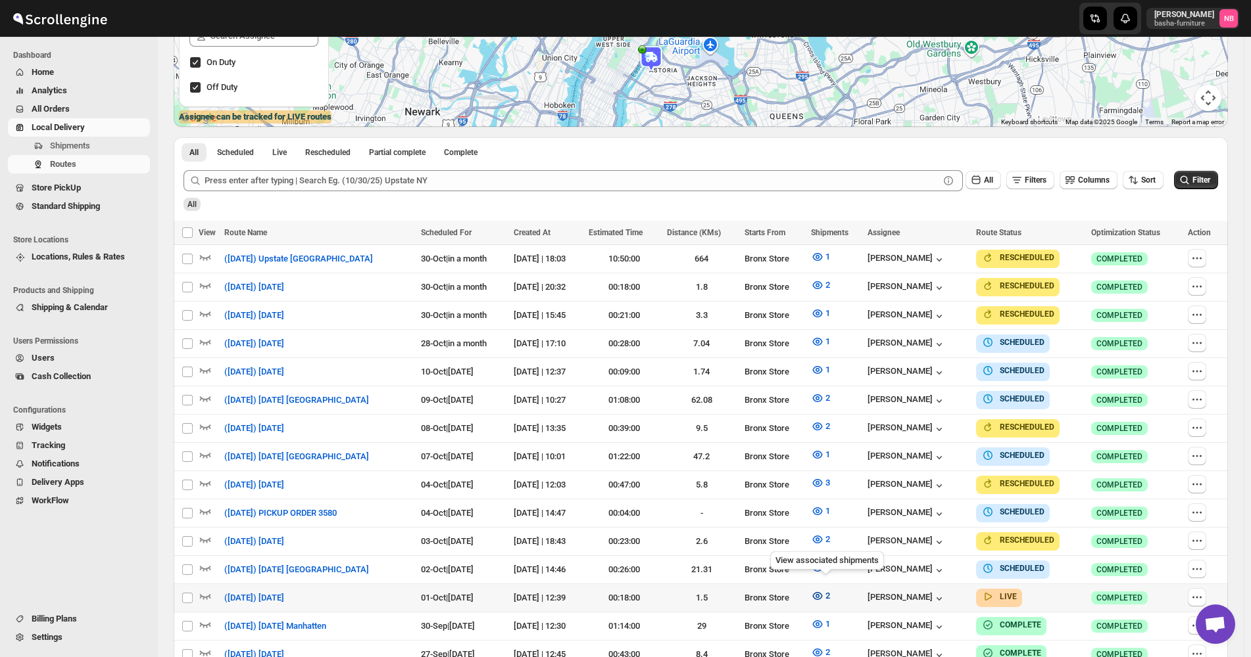
click at [829, 588] on button "2" at bounding box center [820, 596] width 35 height 21
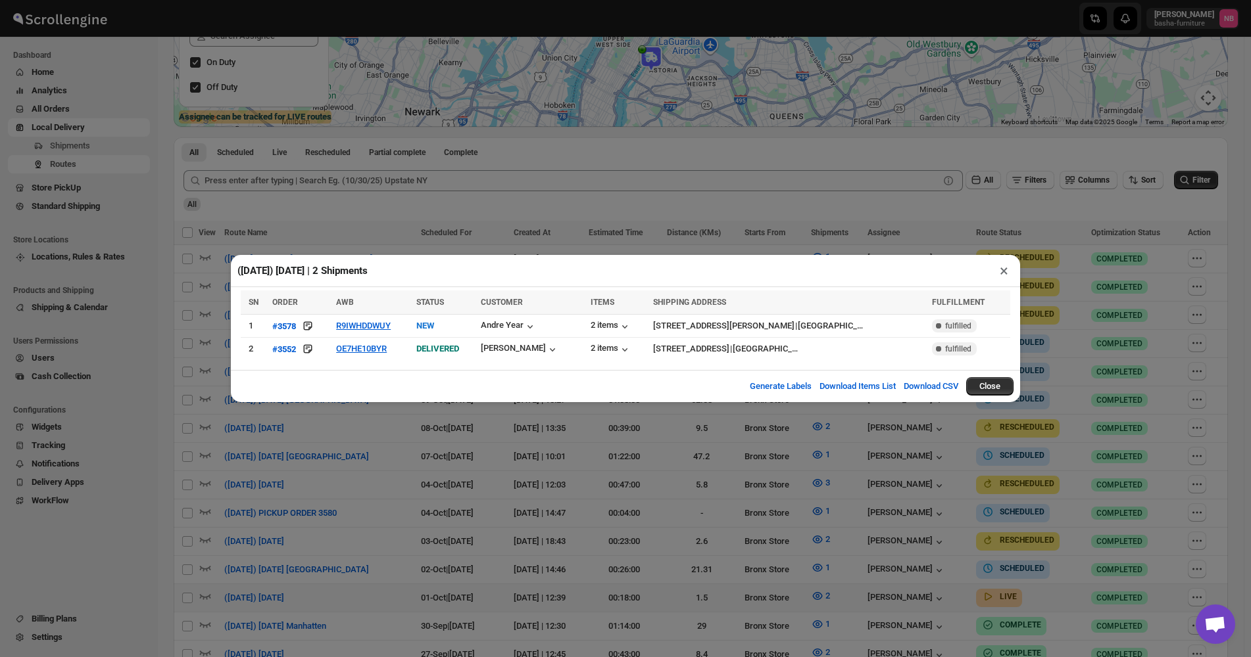
click at [426, 442] on div "([DATE]) [DATE] | 2 Shipments × SN ORDER AWB STATUS CUSTOMER ITEMS SHIPPING ADD…" at bounding box center [625, 328] width 1251 height 657
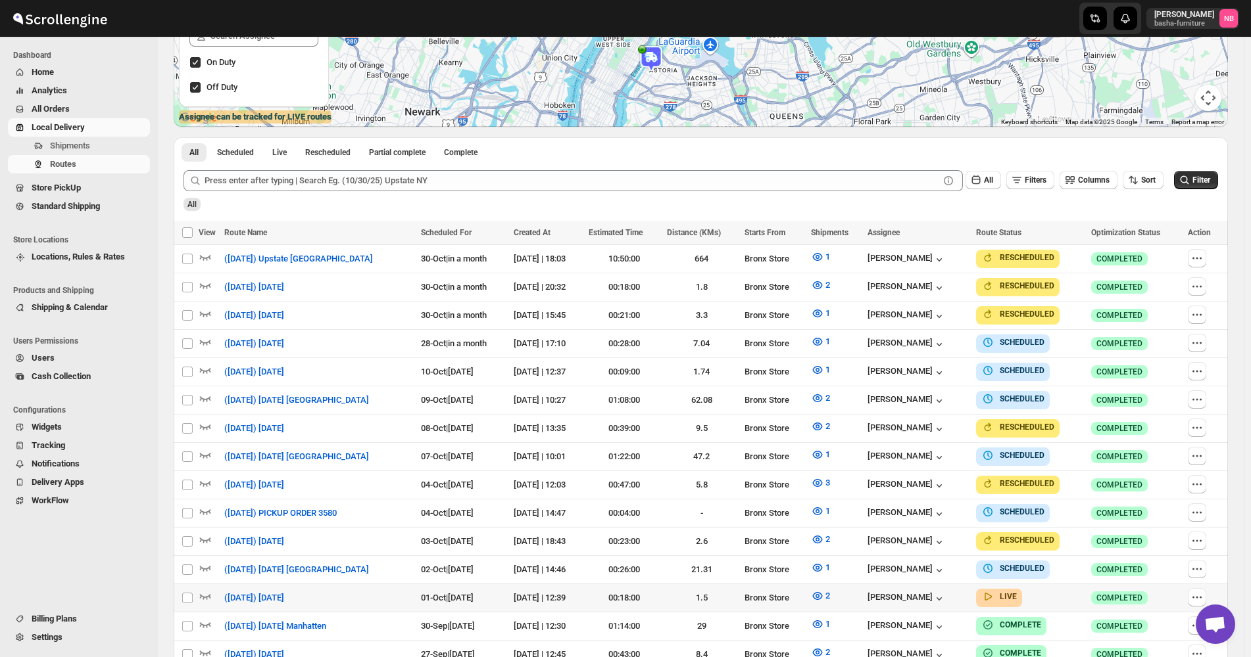
click at [74, 112] on span "All Orders" at bounding box center [90, 109] width 116 height 13
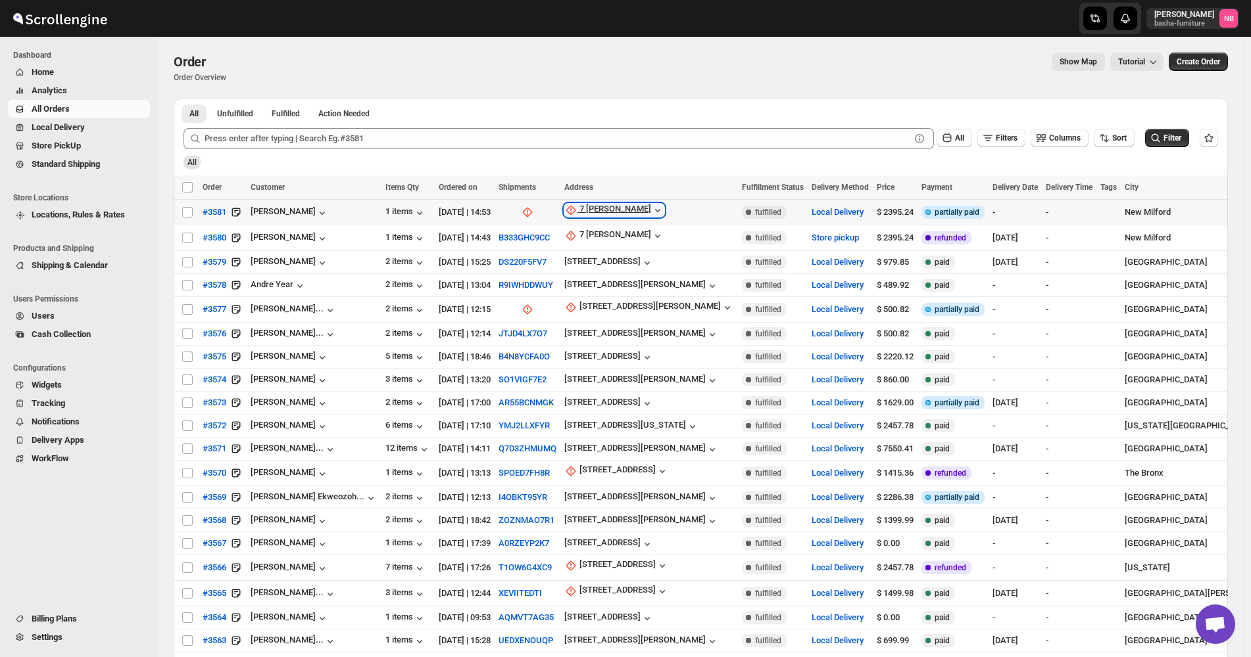
click at [651, 215] on icon "button" at bounding box center [657, 210] width 13 height 13
click at [570, 282] on span "Update manually" at bounding box center [575, 281] width 62 height 10
select select "US"
select select "[US_STATE]"
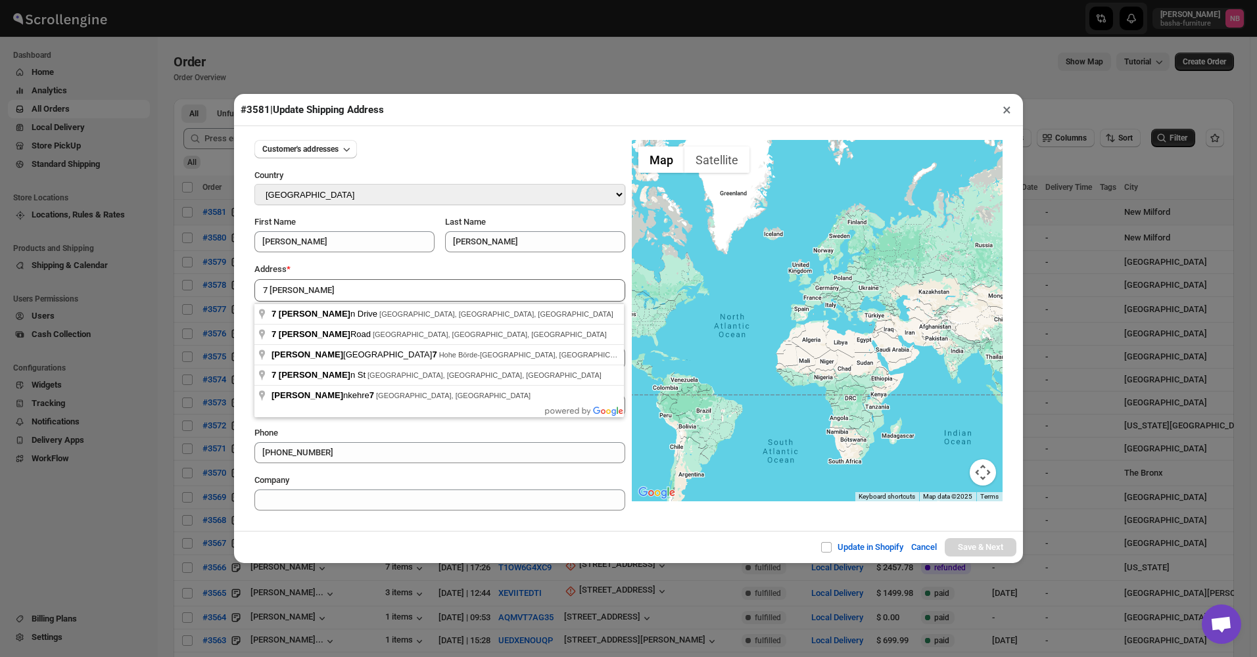
click at [334, 287] on input "7 [PERSON_NAME]" at bounding box center [439, 290] width 371 height 22
type input "[STREET_ADDRESS]"
drag, startPoint x: 347, startPoint y: 338, endPoint x: 360, endPoint y: 327, distance: 17.3
type input "[GEOGRAPHIC_DATA]"
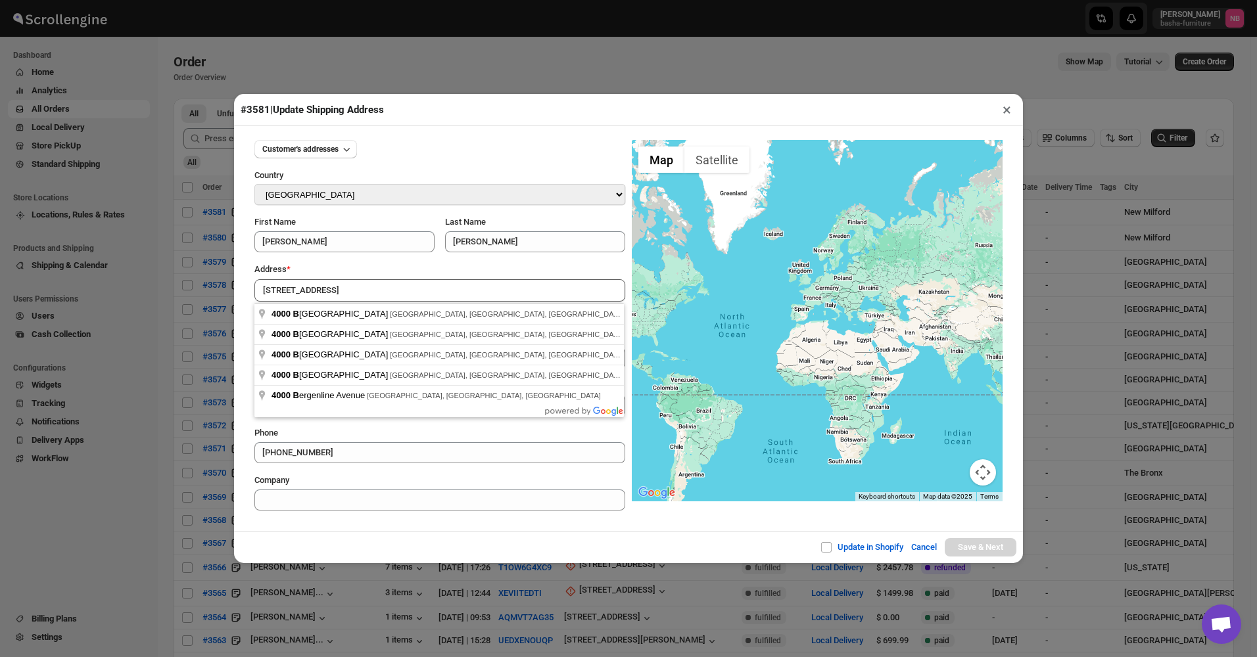
select select "[US_STATE]"
type input "NY"
type input "10475"
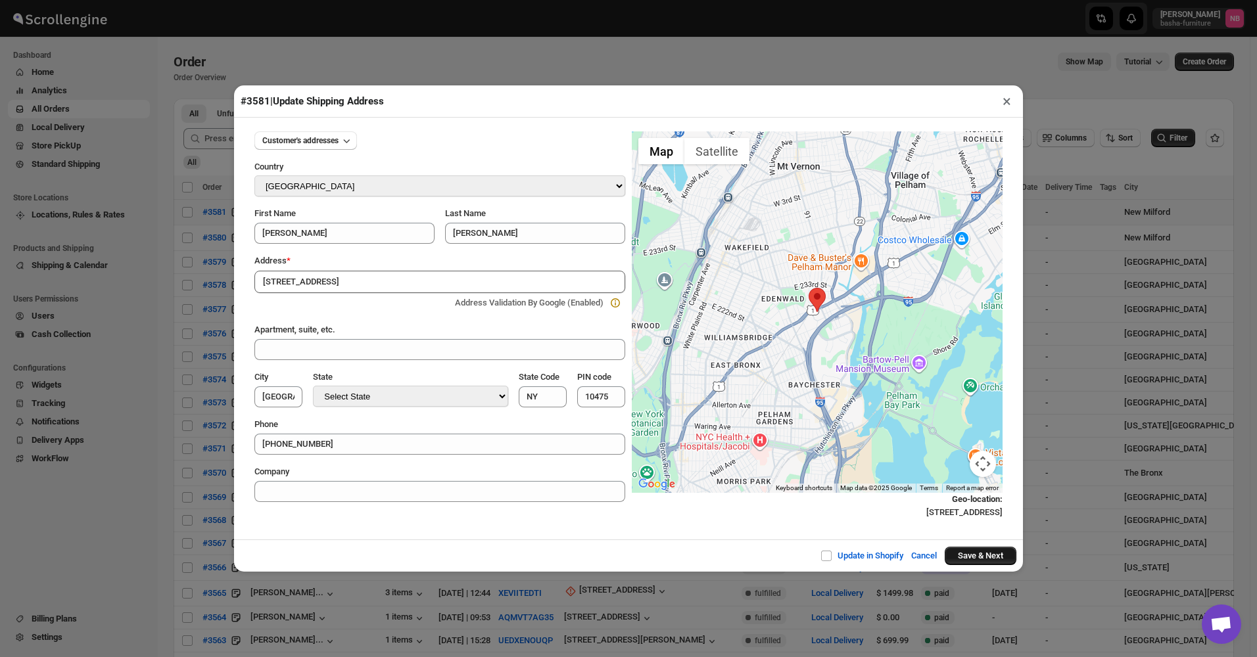
click at [968, 558] on button "Save & Next" at bounding box center [981, 556] width 72 height 18
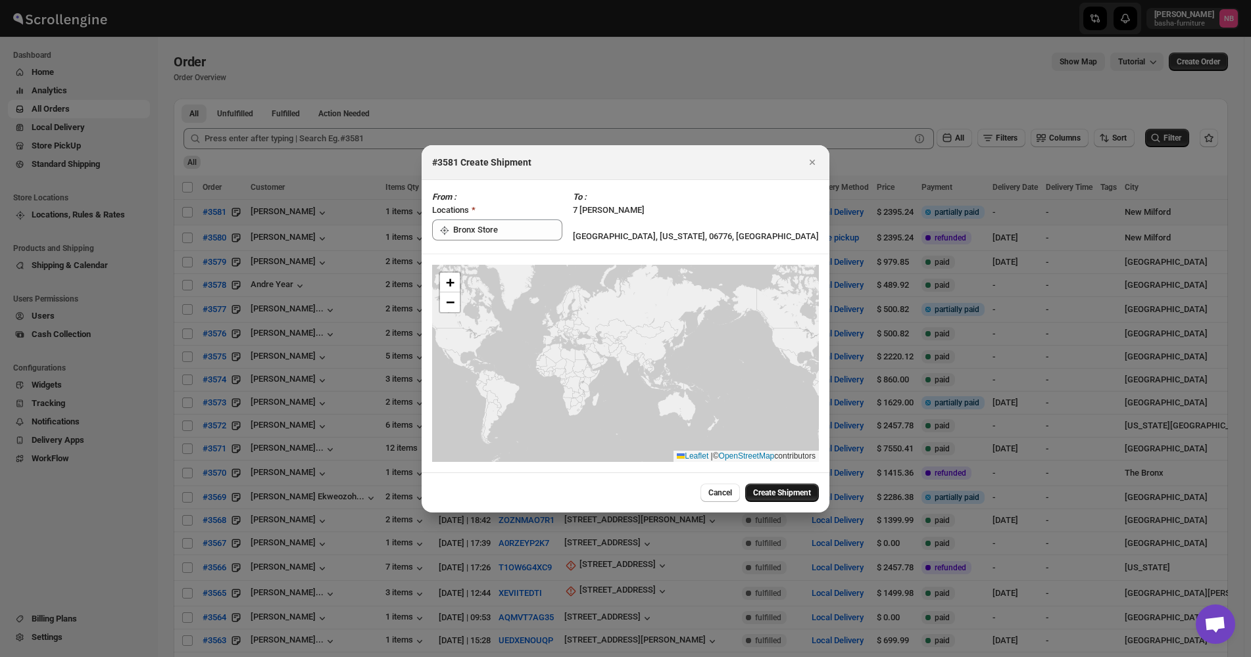
click at [761, 492] on span "Create Shipment" at bounding box center [782, 493] width 58 height 11
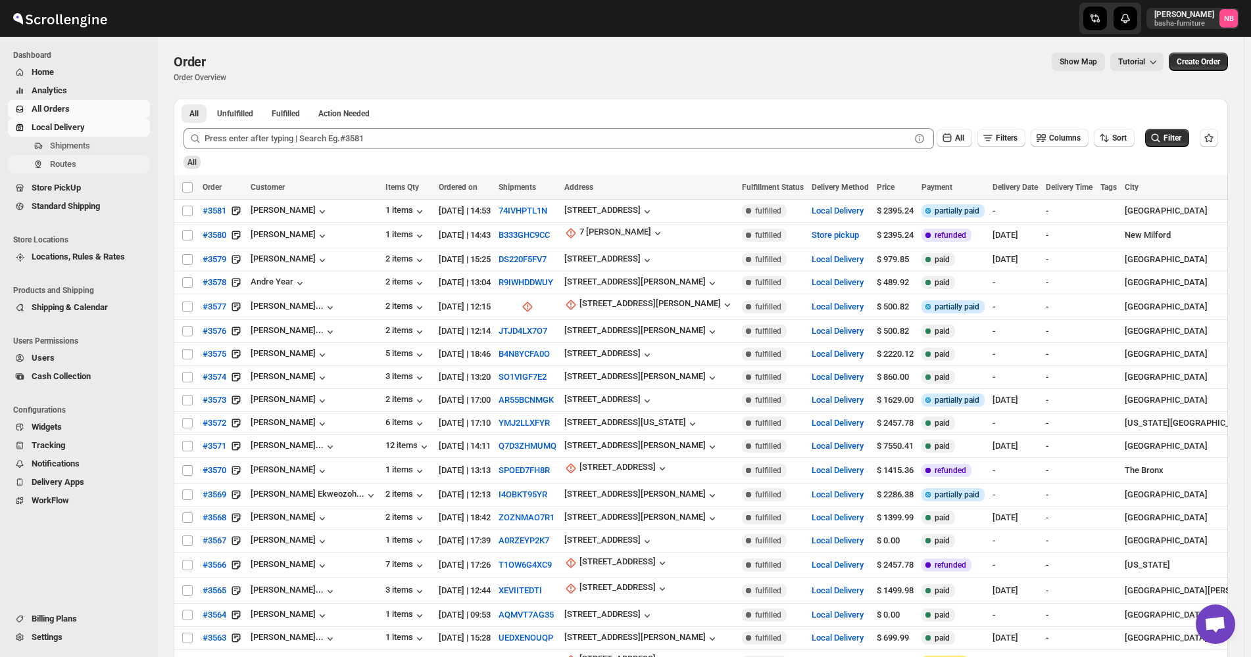
click at [62, 164] on span "Routes" at bounding box center [63, 164] width 26 height 10
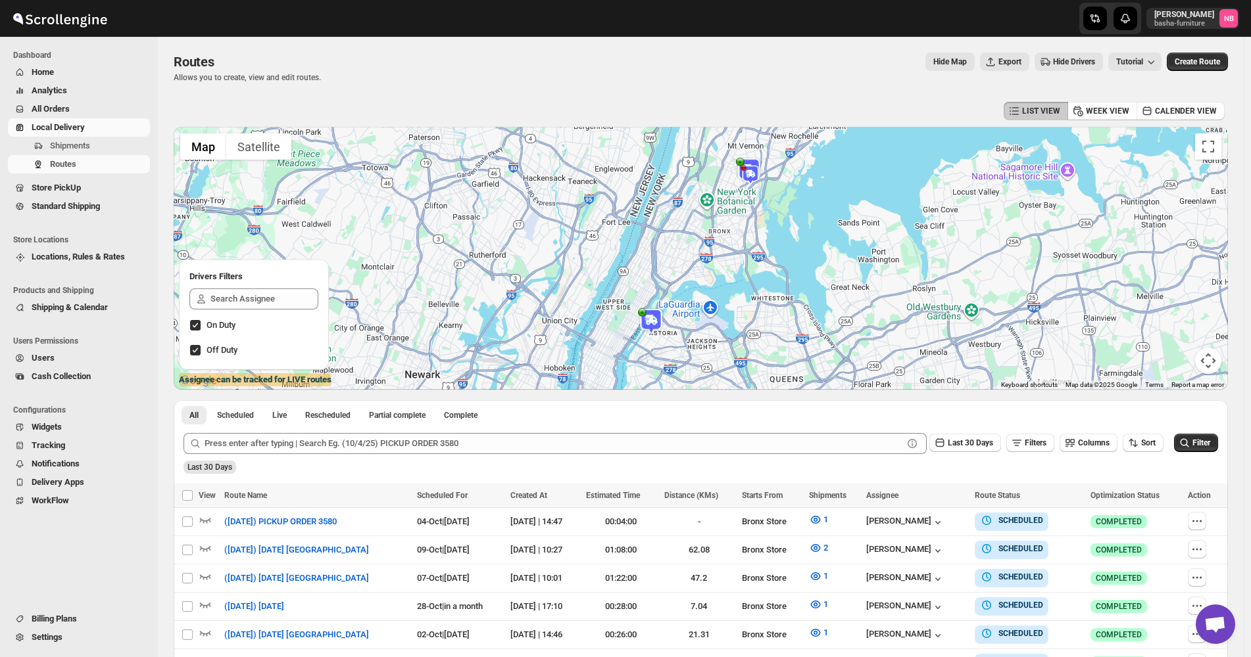
scroll to position [197, 0]
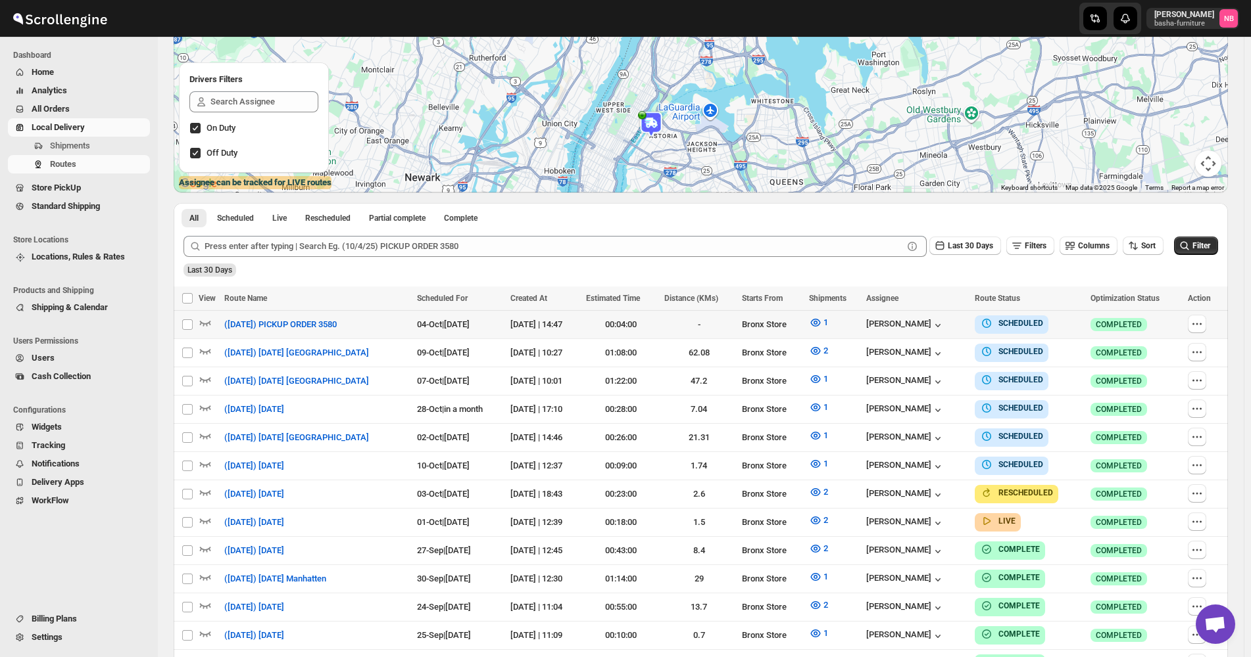
click at [1214, 325] on div at bounding box center [1203, 325] width 32 height 20
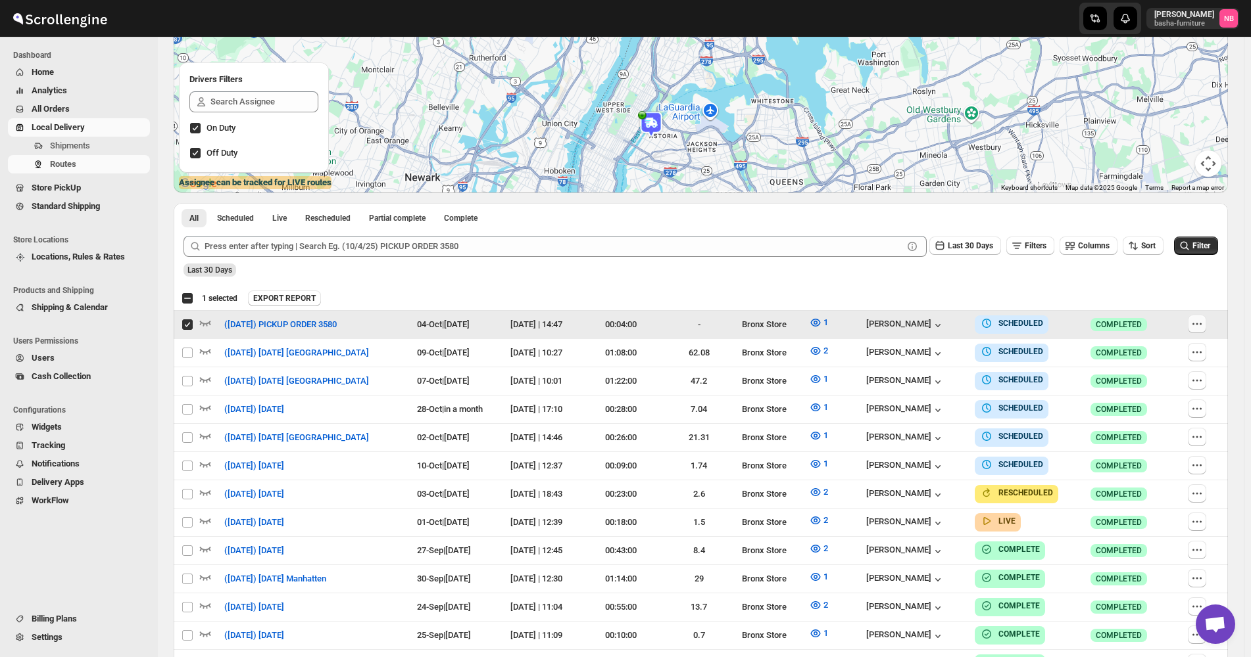
click at [1194, 324] on icon "button" at bounding box center [1193, 324] width 2 height 2
checkbox input "false"
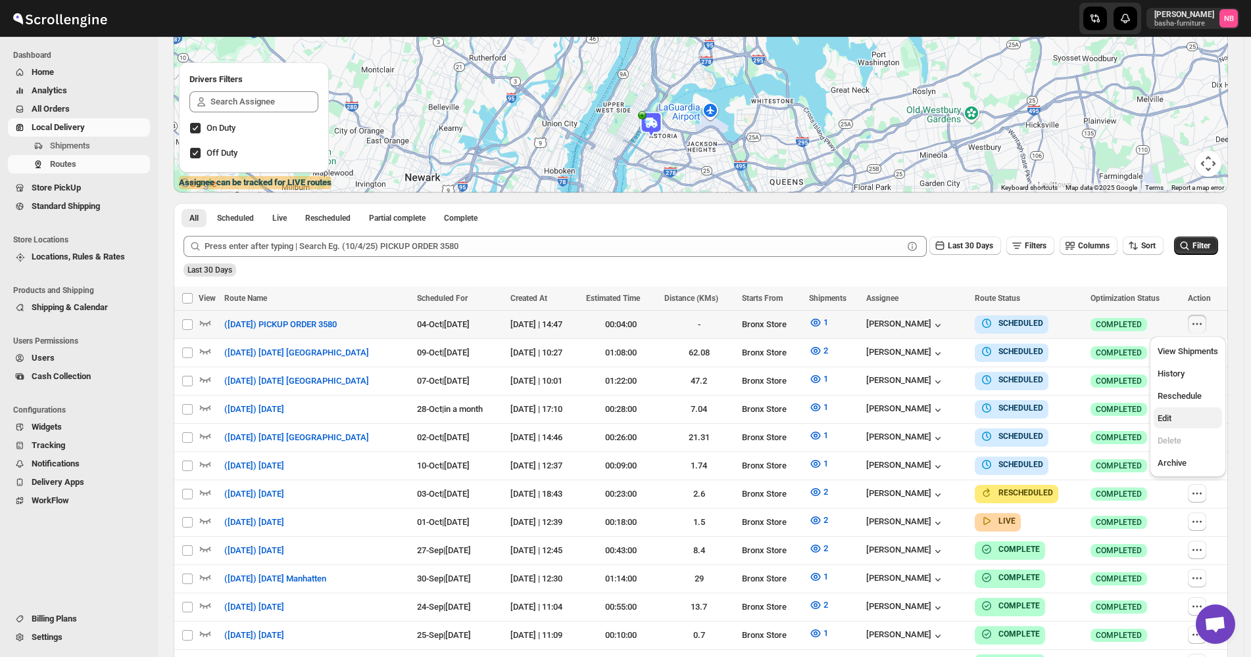
click at [1186, 425] on button "Edit" at bounding box center [1187, 418] width 68 height 21
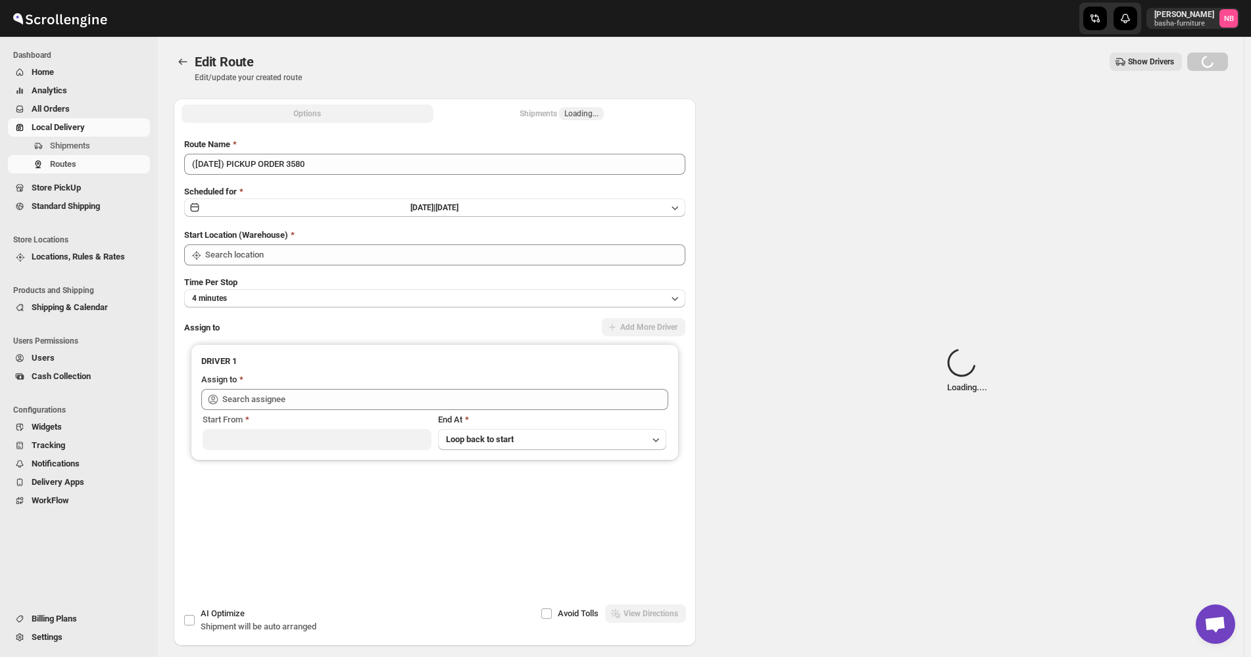
type input "Bronx Store"
type input "[PERSON_NAME] ([EMAIL_ADDRESS][DOMAIN_NAME])"
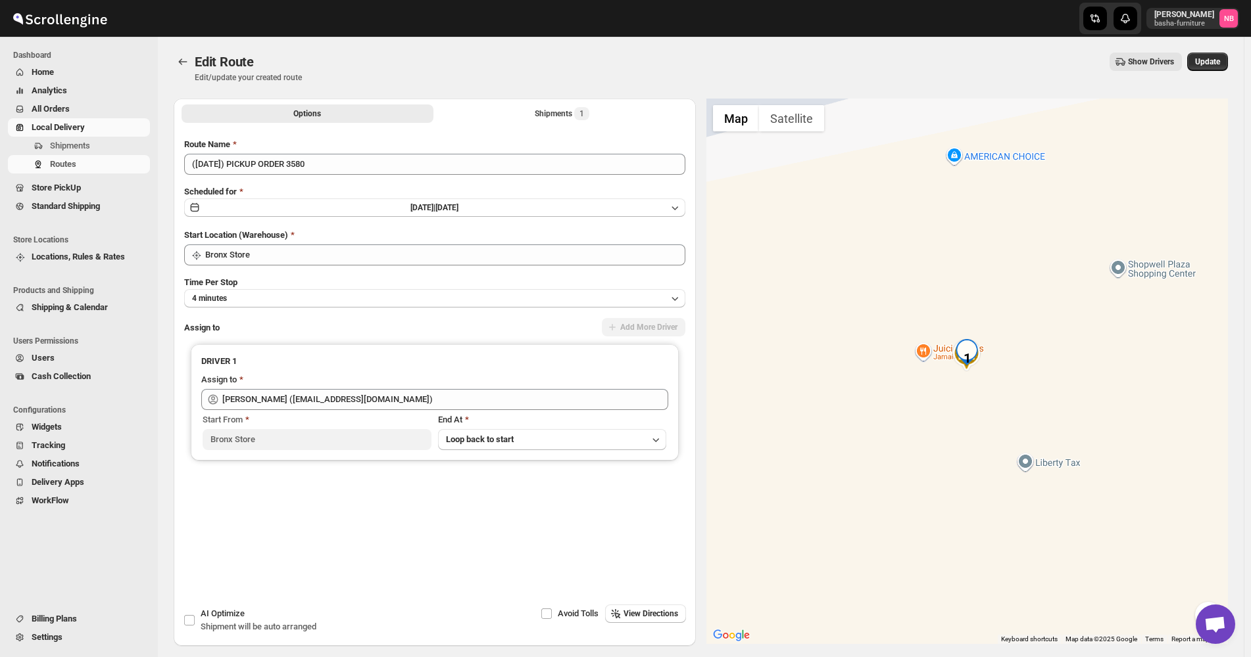
click at [534, 103] on div "Options Shipments 1 More views Options Shipments 1 More views" at bounding box center [435, 113] width 522 height 29
drag, startPoint x: 533, startPoint y: 114, endPoint x: 527, endPoint y: 125, distance: 13.0
click at [533, 114] on button "Shipments 1" at bounding box center [562, 114] width 252 height 18
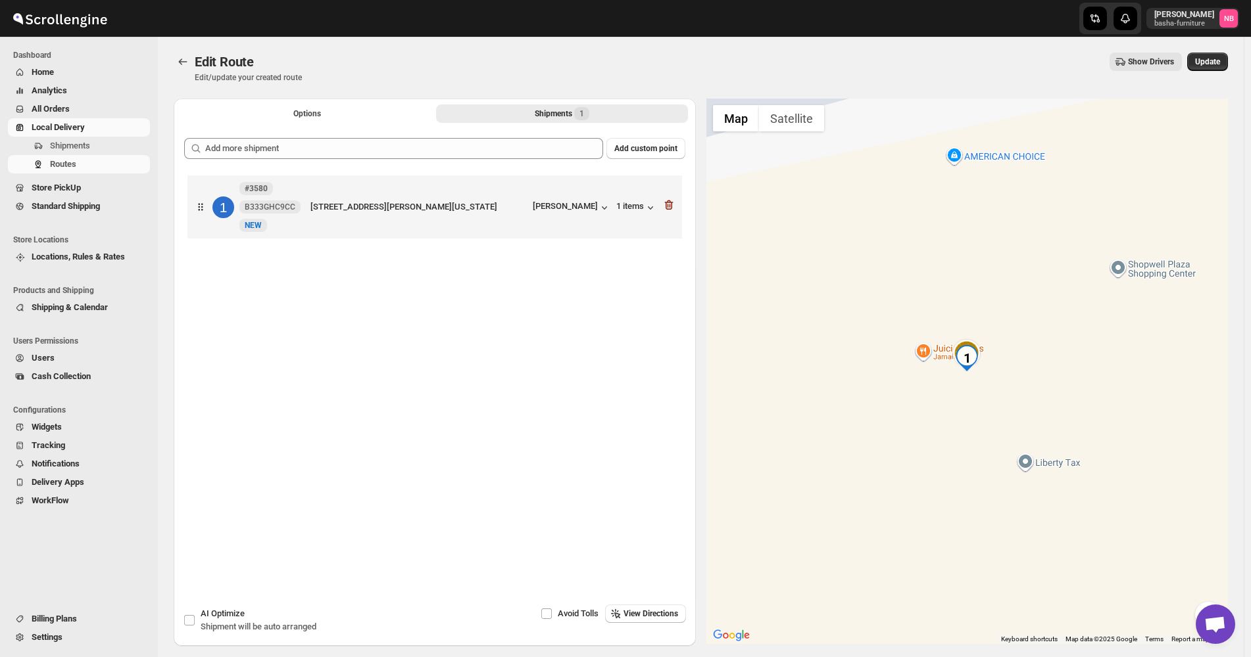
click at [487, 165] on div "Add custom point 1 #3580 B333GHC9CC New NEW 7 [PERSON_NAME], [GEOGRAPHIC_DATA],…" at bounding box center [434, 346] width 501 height 416
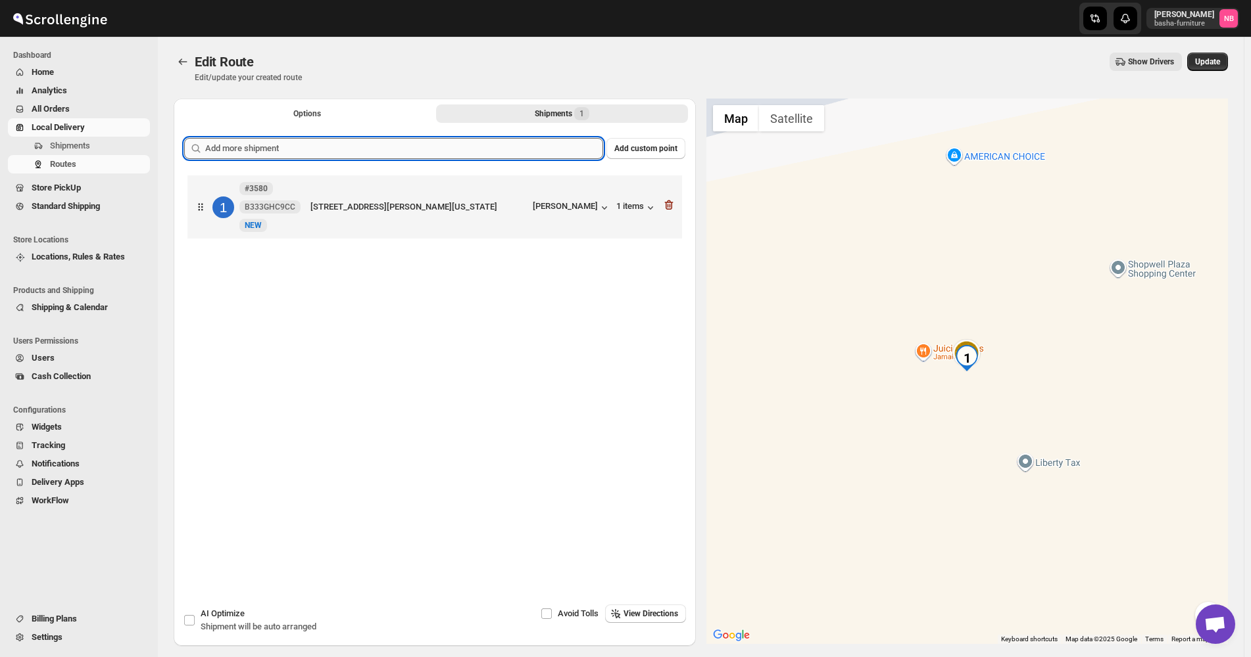
click at [486, 152] on input "text" at bounding box center [404, 148] width 398 height 21
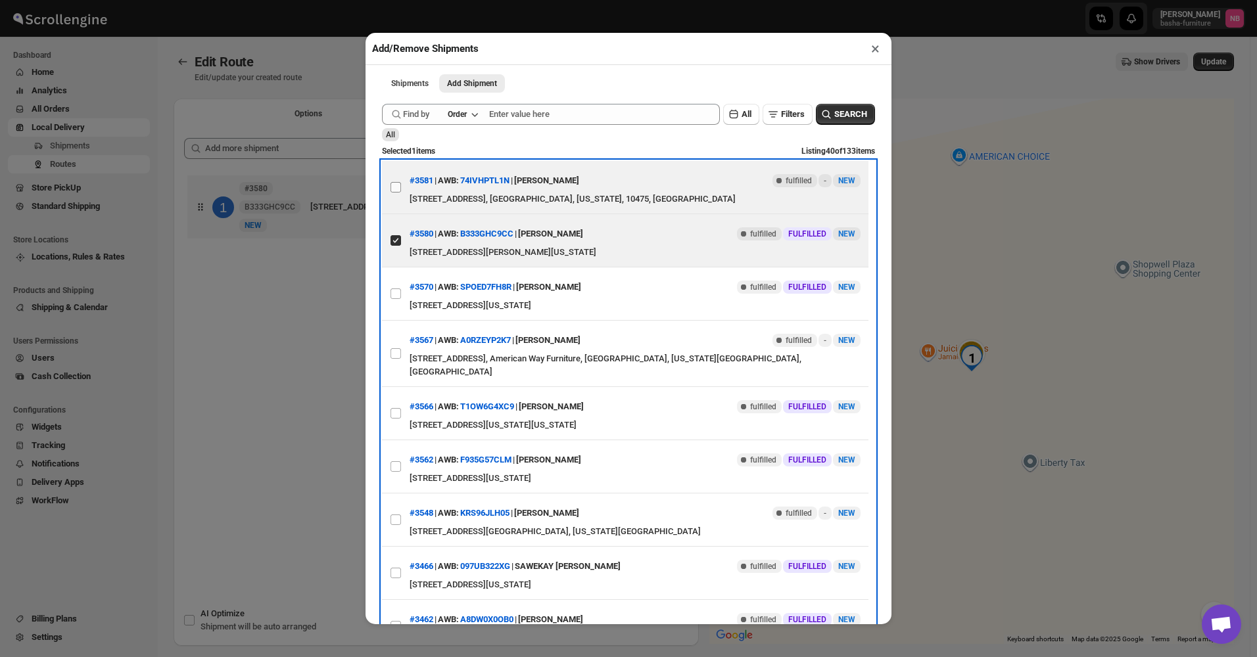
click at [402, 186] on label "View details for 68dd78d602c94fc1c02c07ed" at bounding box center [396, 187] width 28 height 53
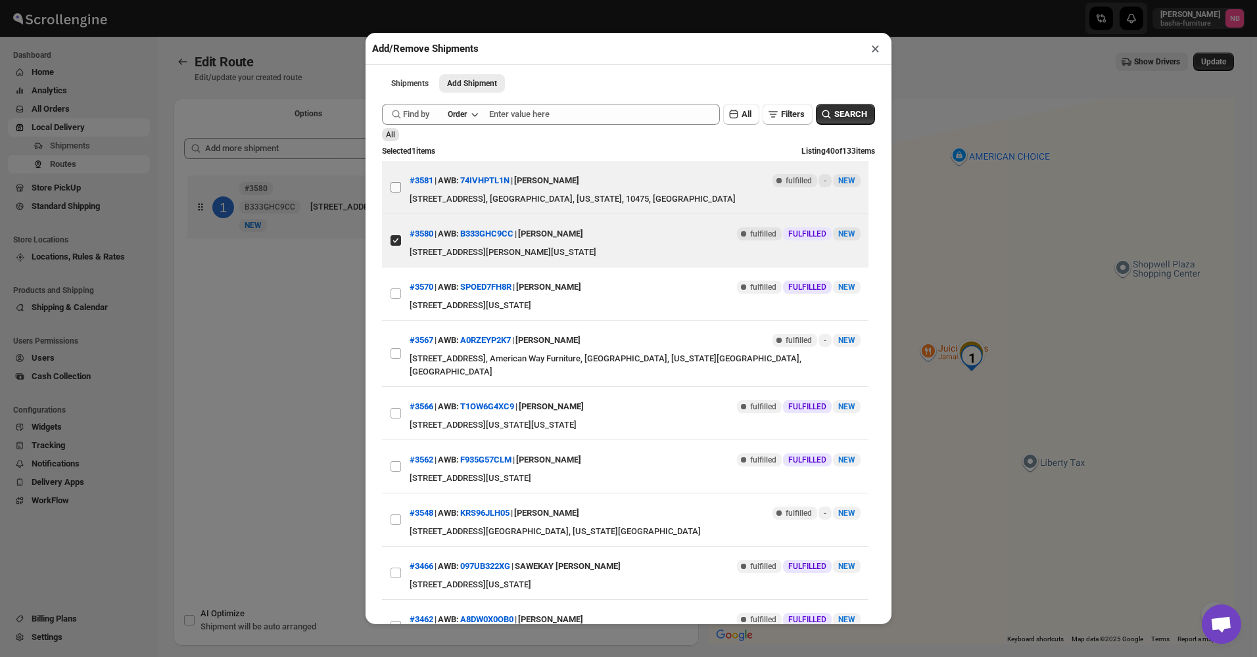
click at [401, 186] on input "View details for 68dd78d602c94fc1c02c07ed" at bounding box center [396, 187] width 11 height 11
checkbox input "true"
click at [309, 279] on div "Add/Remove Shipments × Shipments Add Shipment More views Shipments Add Shipment…" at bounding box center [628, 328] width 1257 height 657
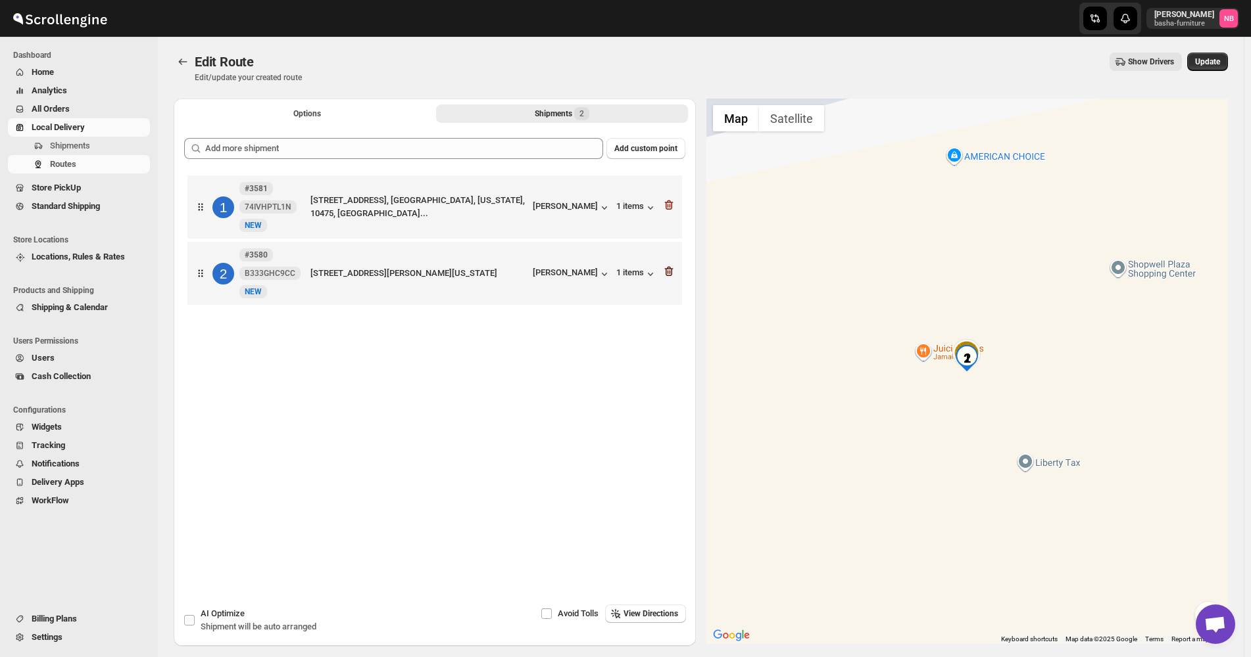
click at [673, 274] on icon "button" at bounding box center [668, 271] width 13 height 13
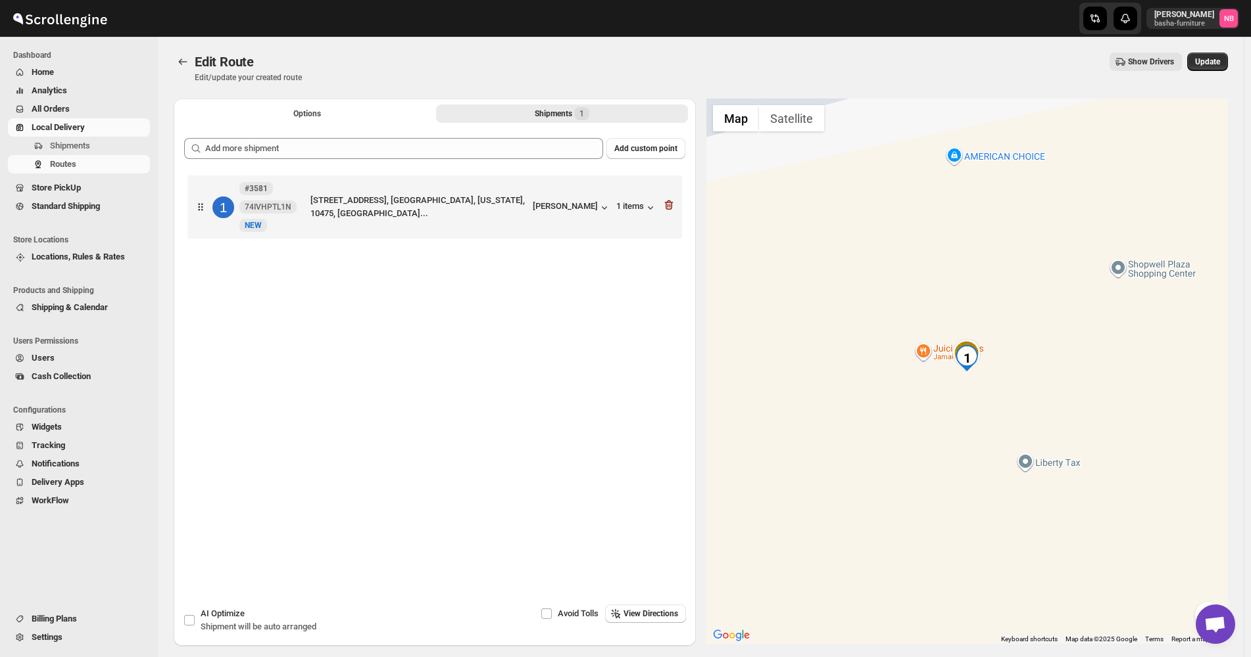
click at [1237, 60] on div "Edit Route. This page is ready Edit Route Edit/update your created route Show D…" at bounding box center [700, 341] width 1085 height 609
click at [1217, 64] on span "Update" at bounding box center [1207, 62] width 25 height 11
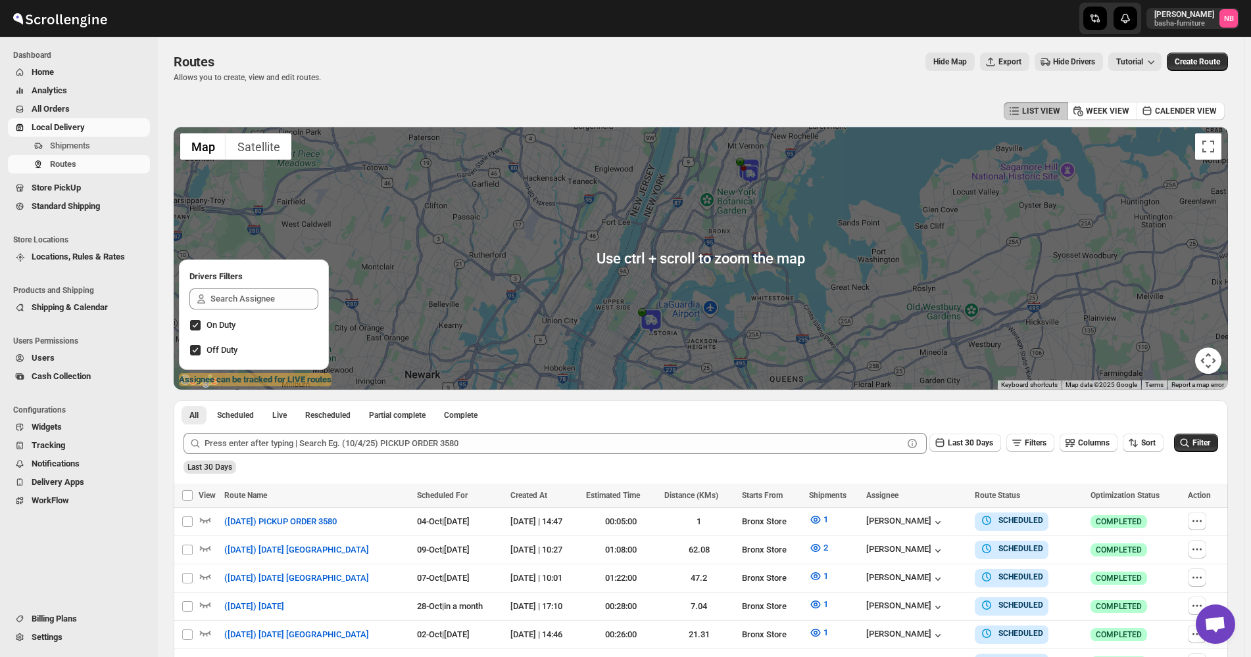
scroll to position [263, 0]
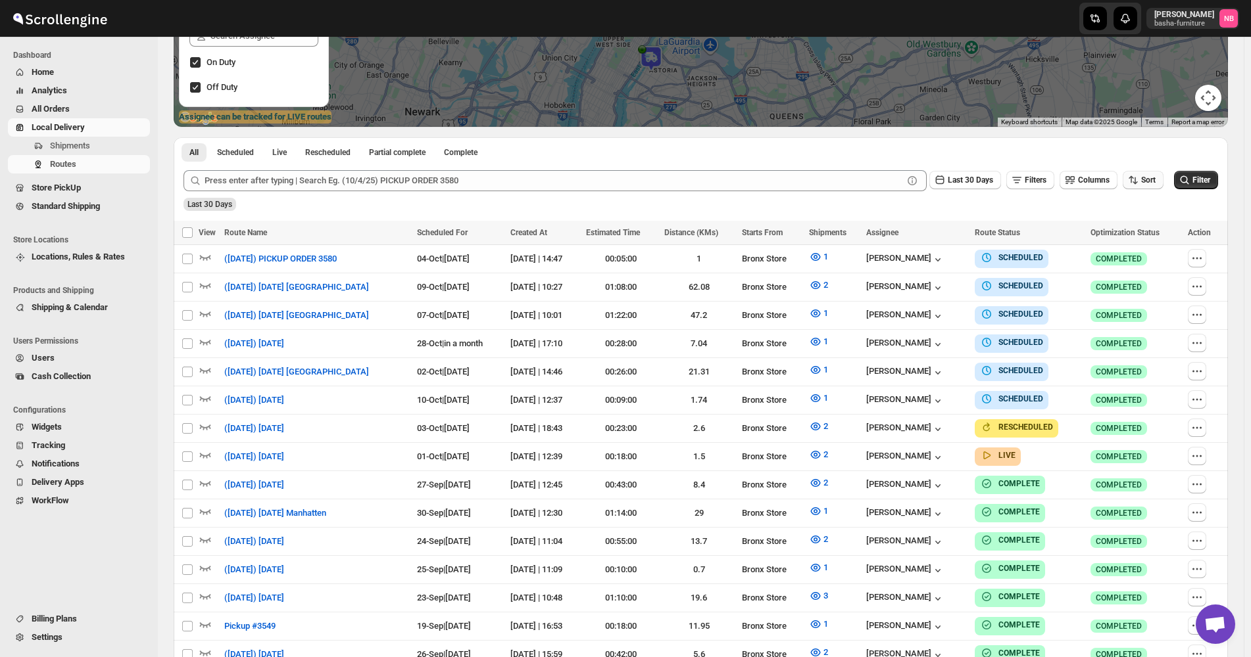
click at [1162, 189] on button "Sort" at bounding box center [1142, 180] width 41 height 18
click at [1151, 259] on button "Due Date" at bounding box center [1146, 251] width 80 height 21
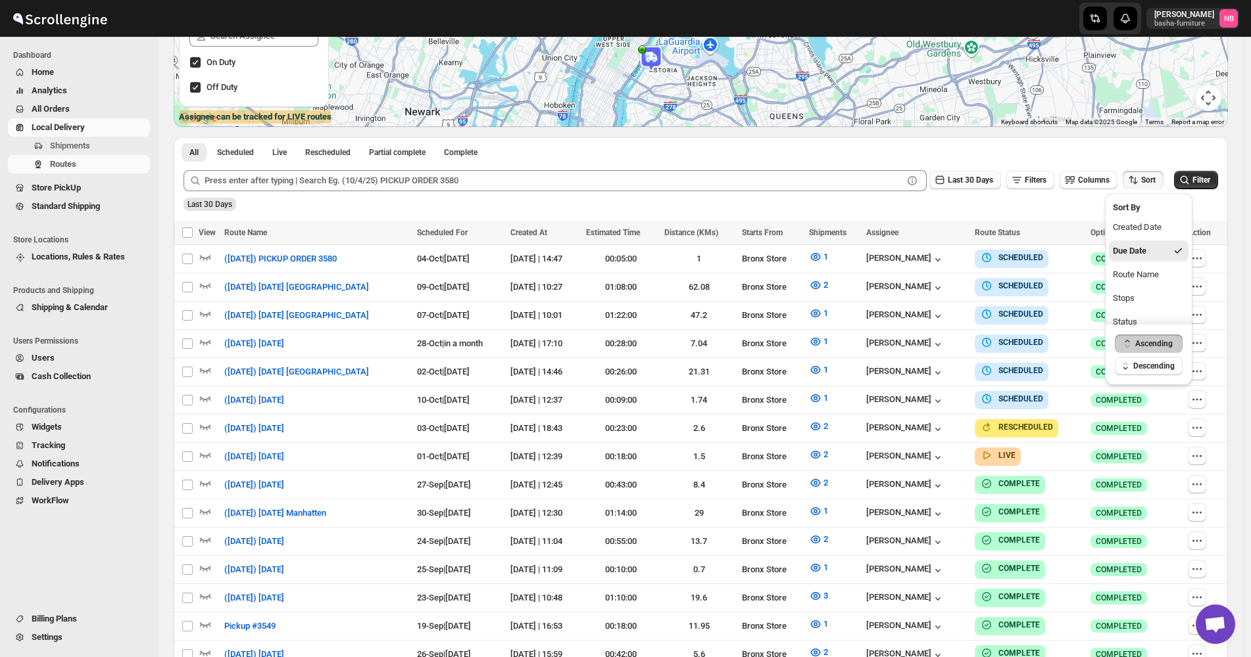
click at [978, 187] on button "Last 30 Days" at bounding box center [965, 180] width 72 height 18
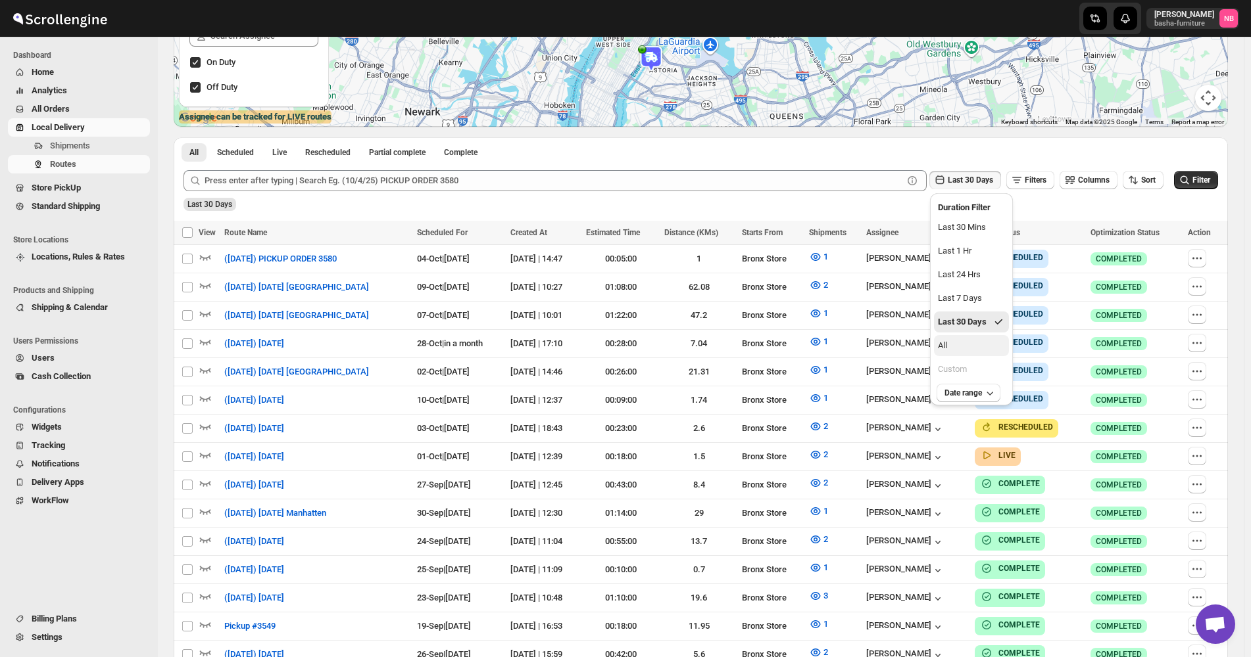
click at [979, 348] on button "All" at bounding box center [971, 345] width 75 height 21
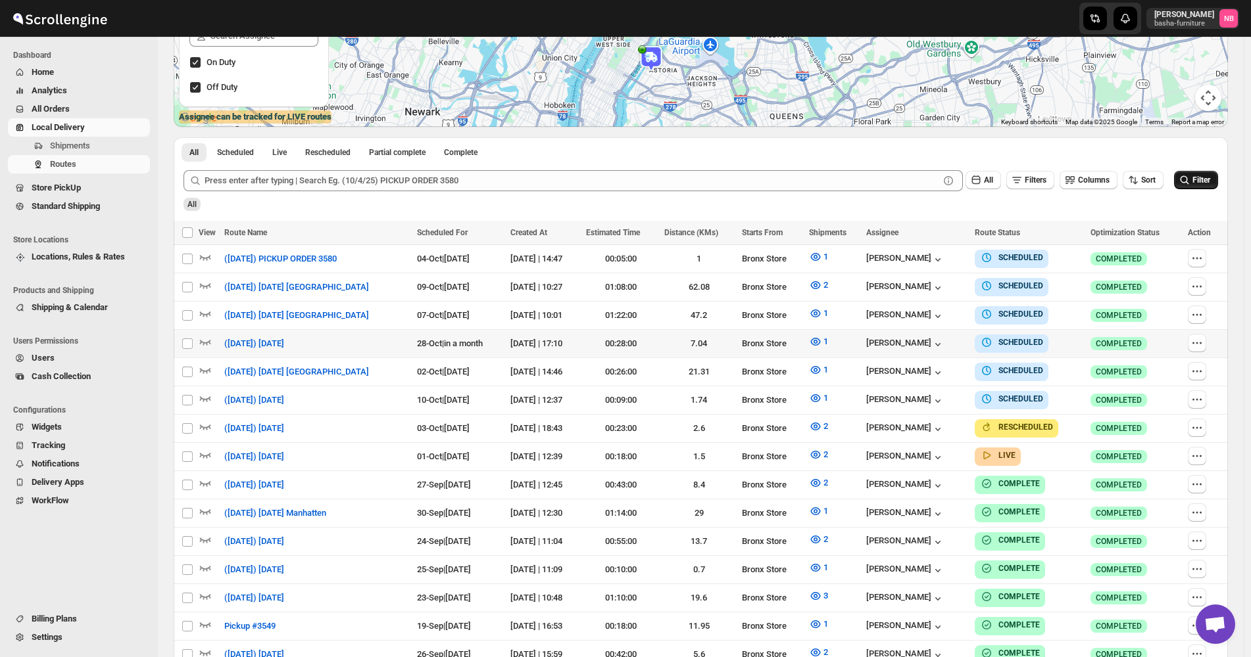
click at [1201, 183] on span "Filter" at bounding box center [1201, 180] width 18 height 9
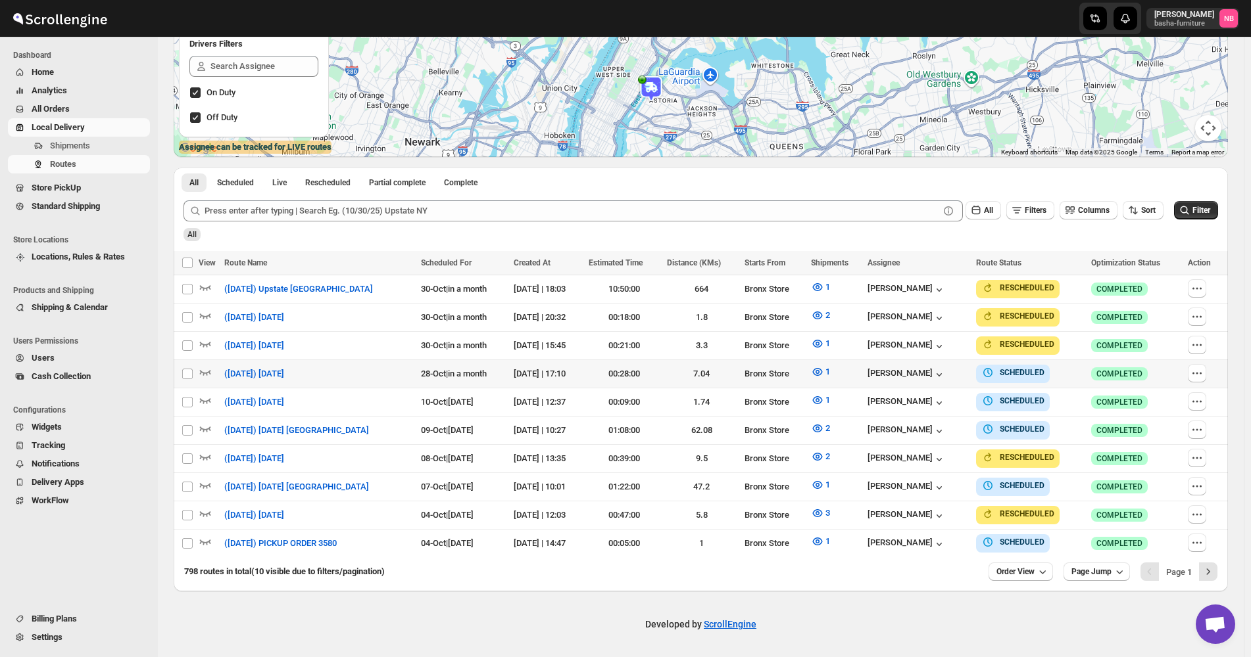
scroll to position [226, 0]
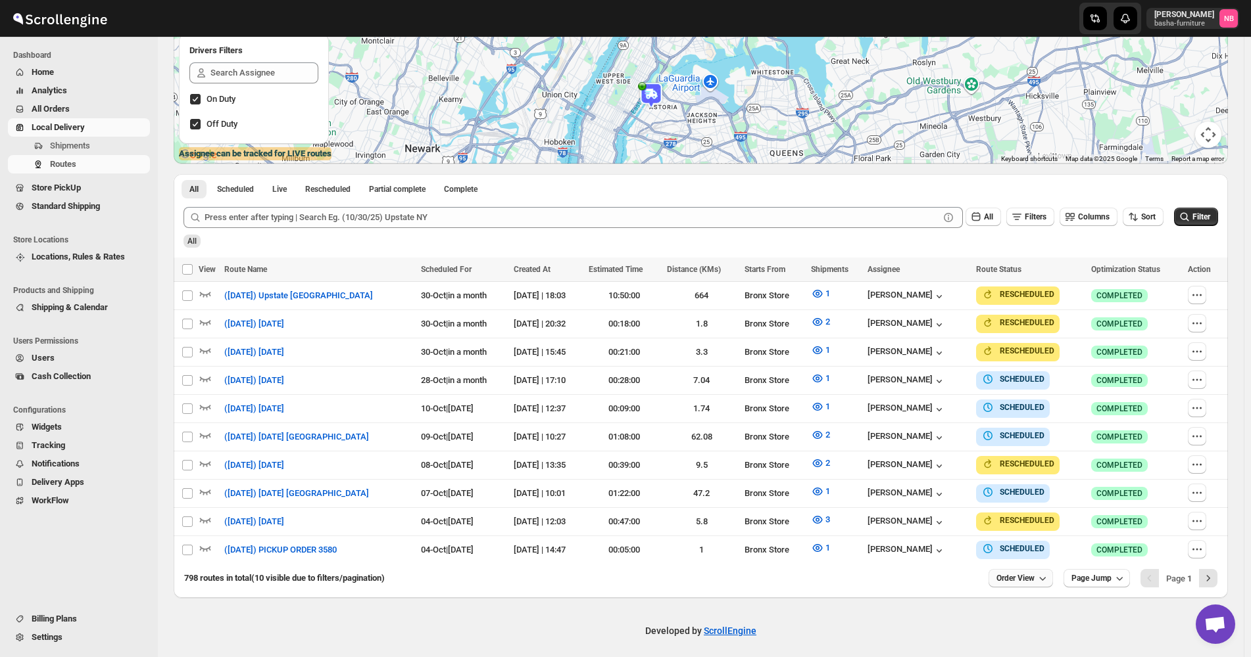
click at [1007, 573] on span "Order View" at bounding box center [1015, 578] width 38 height 11
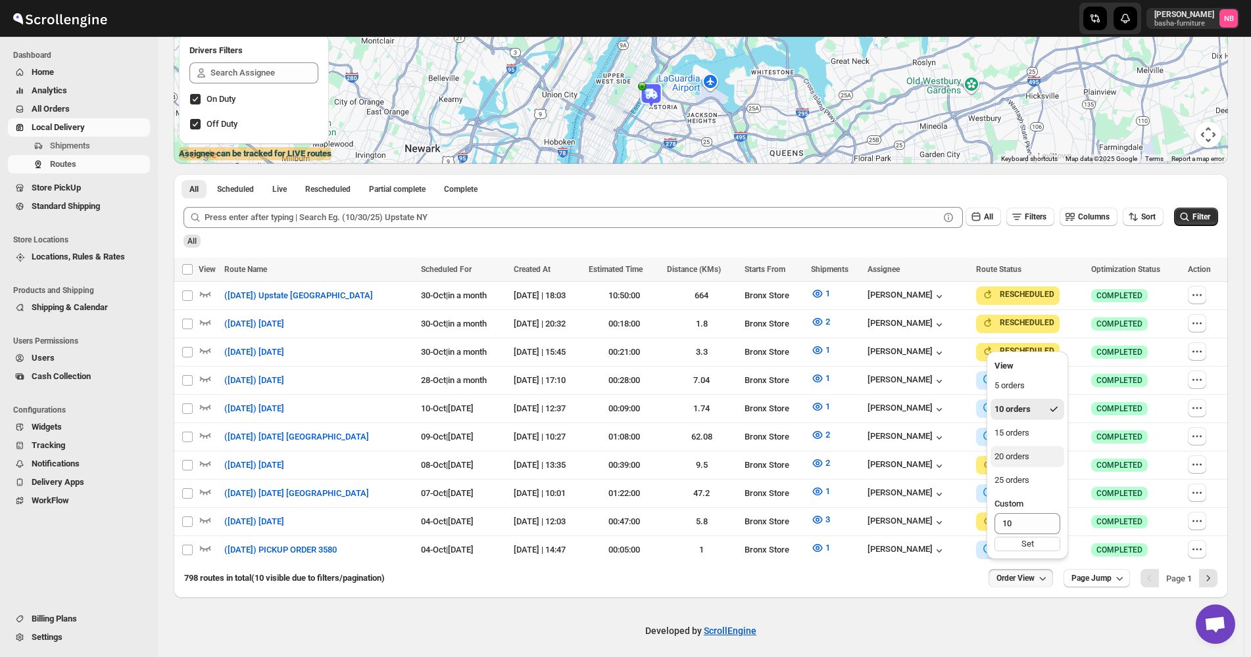
click at [1017, 449] on button "20 orders" at bounding box center [1027, 456] width 74 height 21
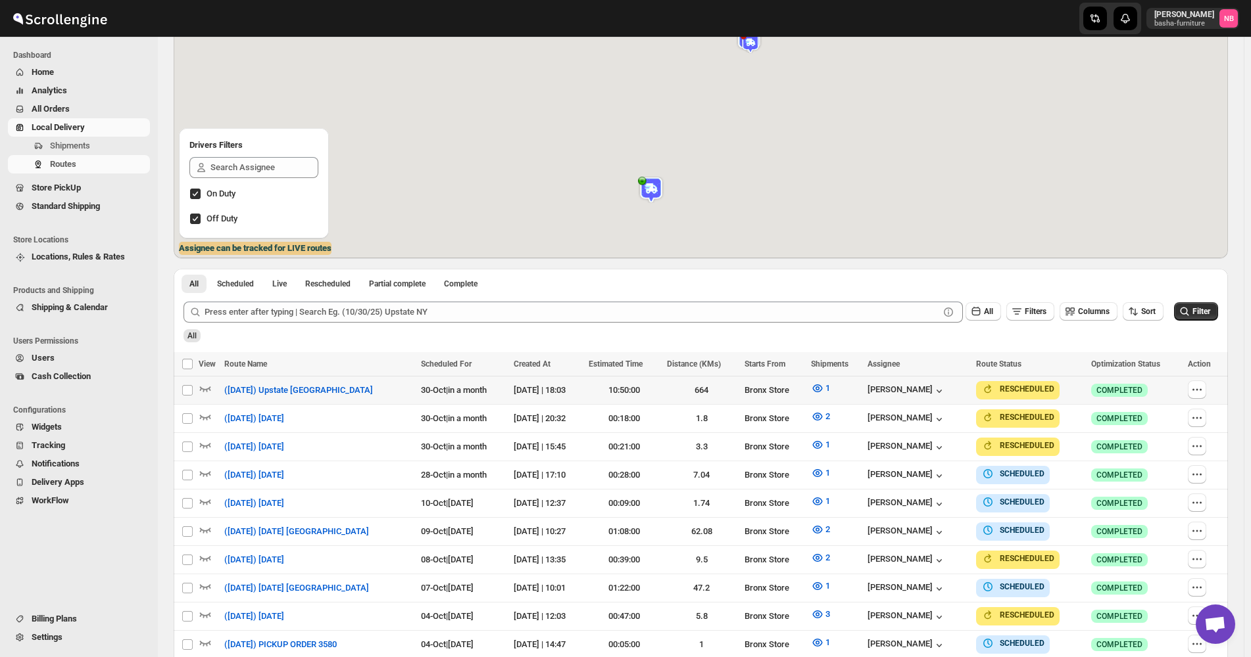
scroll to position [394, 0]
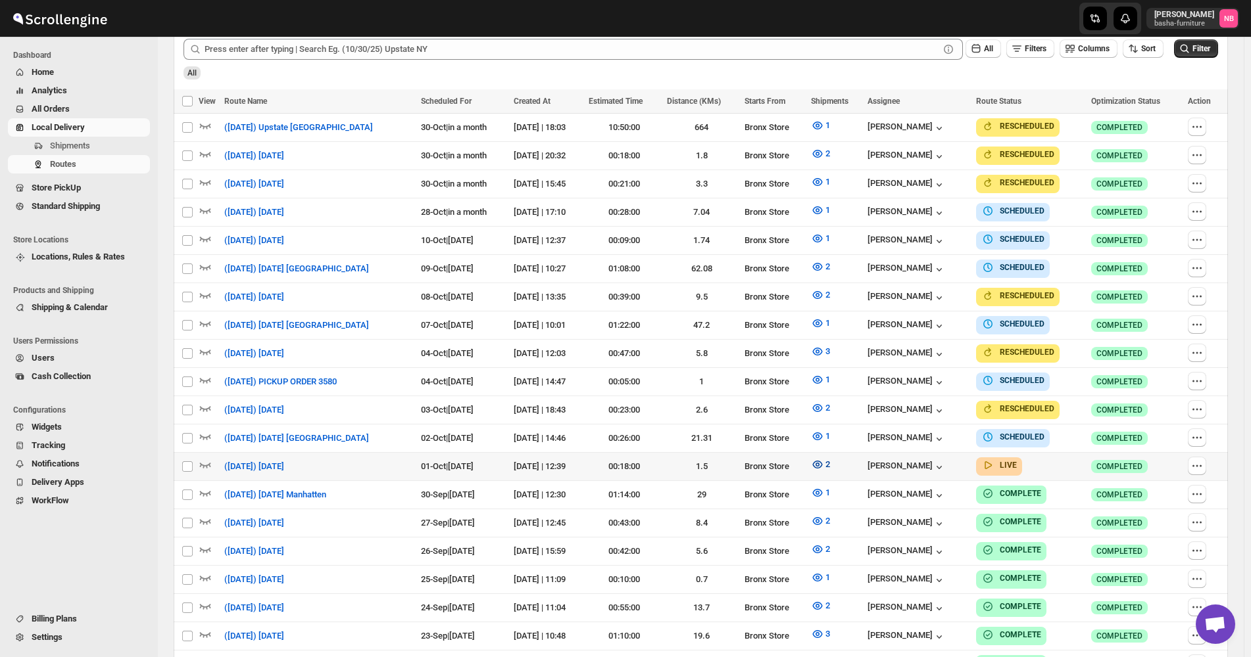
click at [821, 458] on icon "button" at bounding box center [817, 464] width 13 height 13
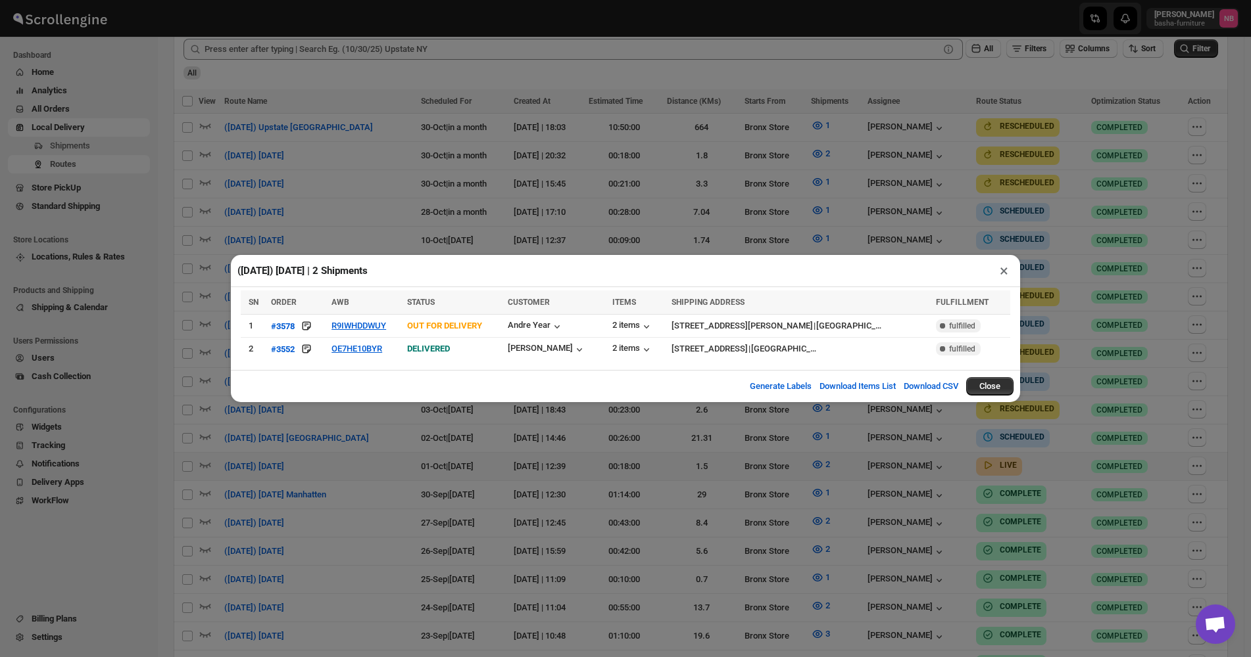
click at [614, 444] on div "([DATE]) [DATE] | 2 Shipments × SN ORDER AWB STATUS CUSTOMER ITEMS SHIPPING ADD…" at bounding box center [625, 328] width 1251 height 657
